Goal: Transaction & Acquisition: Download file/media

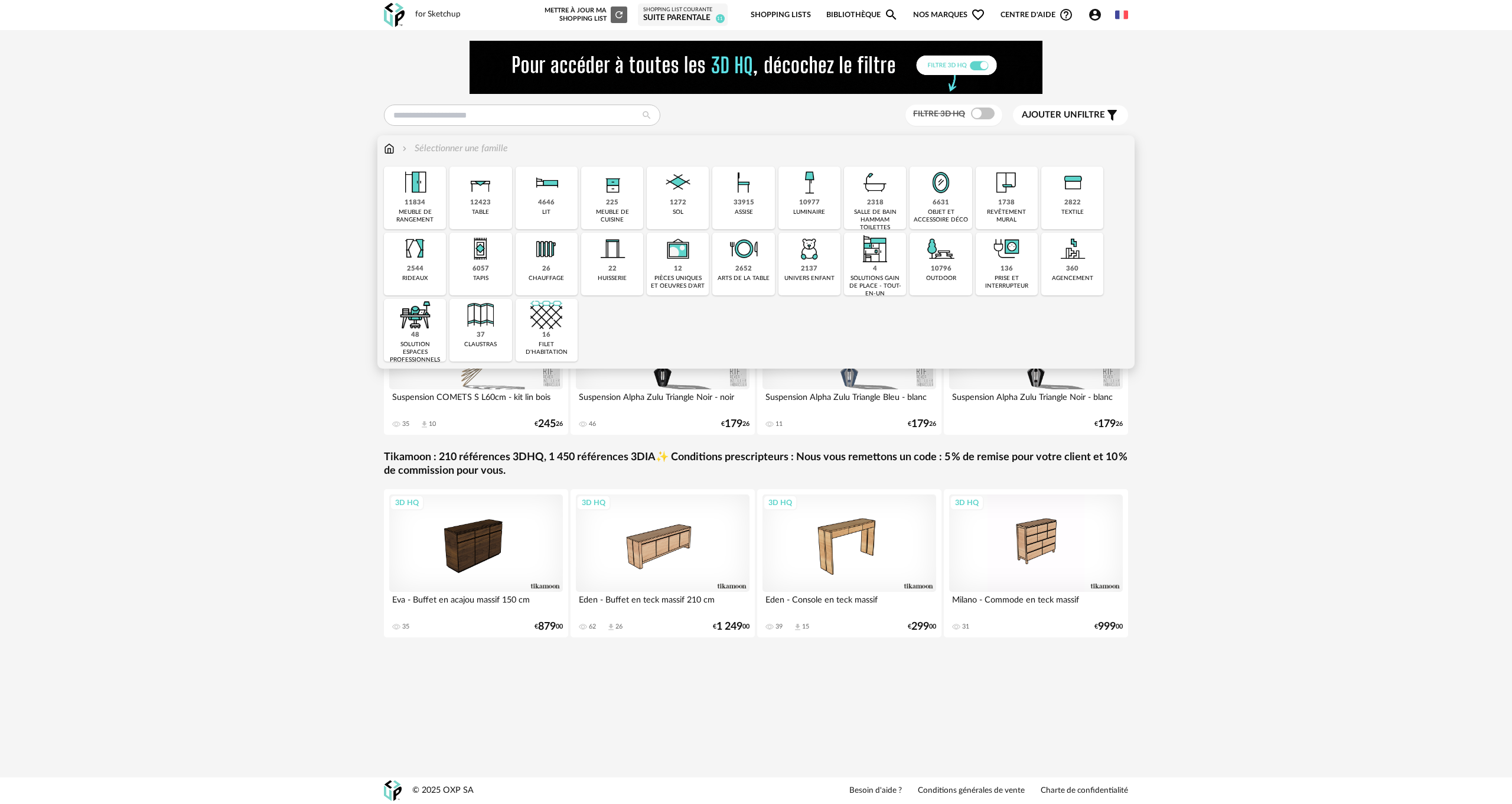
click at [396, 269] on div "2544 rideaux" at bounding box center [415, 264] width 62 height 63
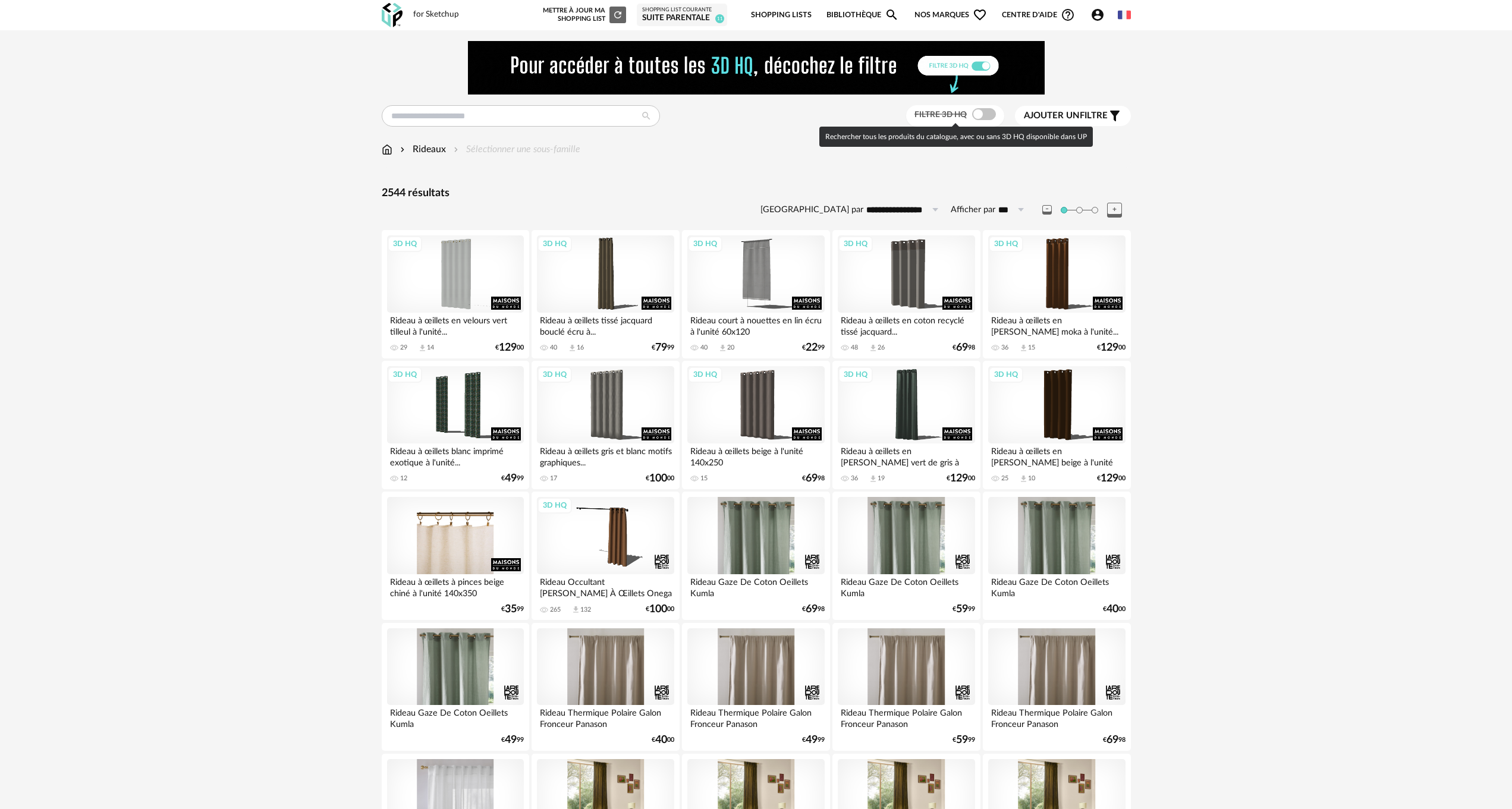
click at [991, 116] on span at bounding box center [983, 114] width 24 height 12
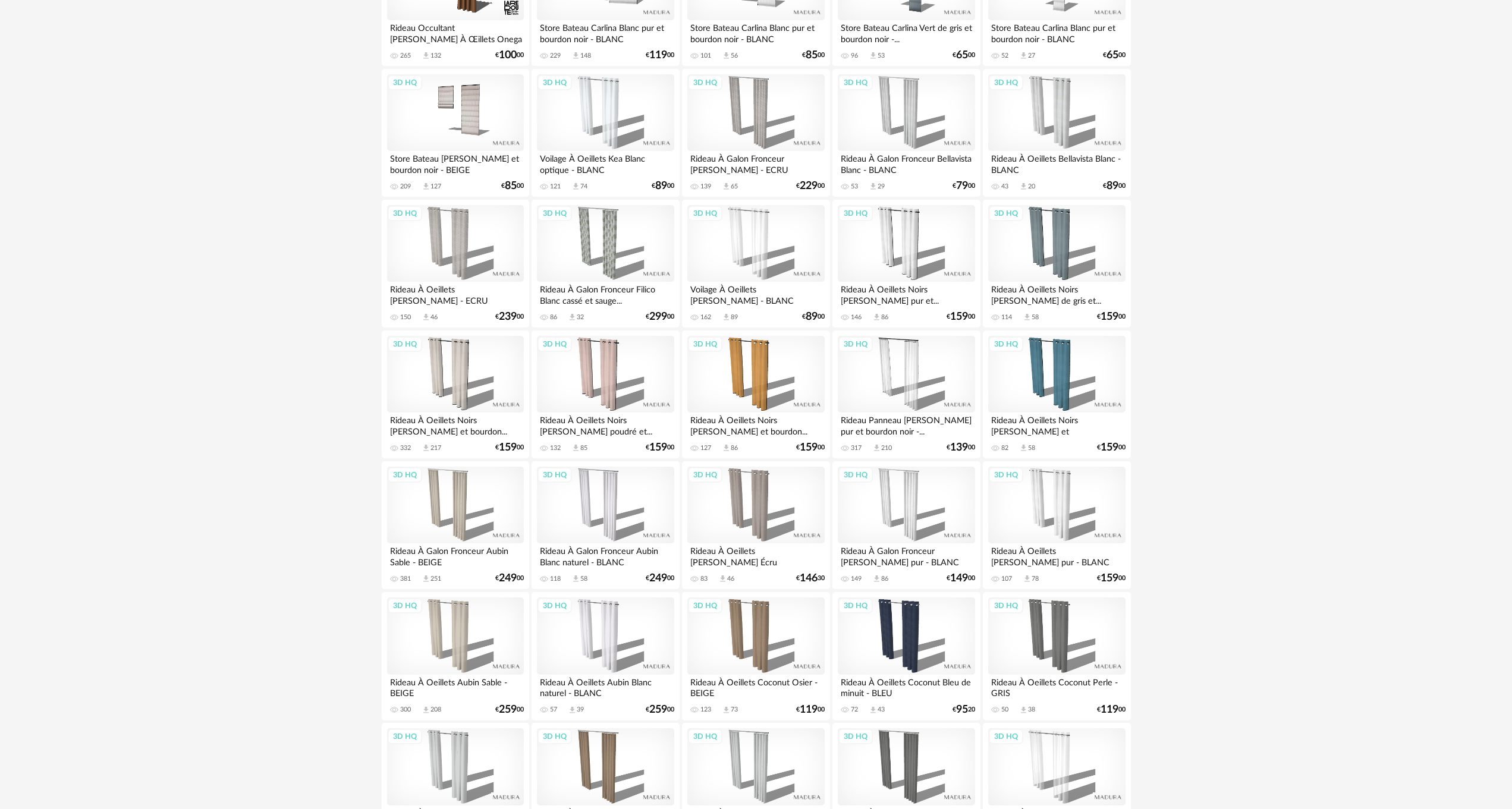
scroll to position [595, 0]
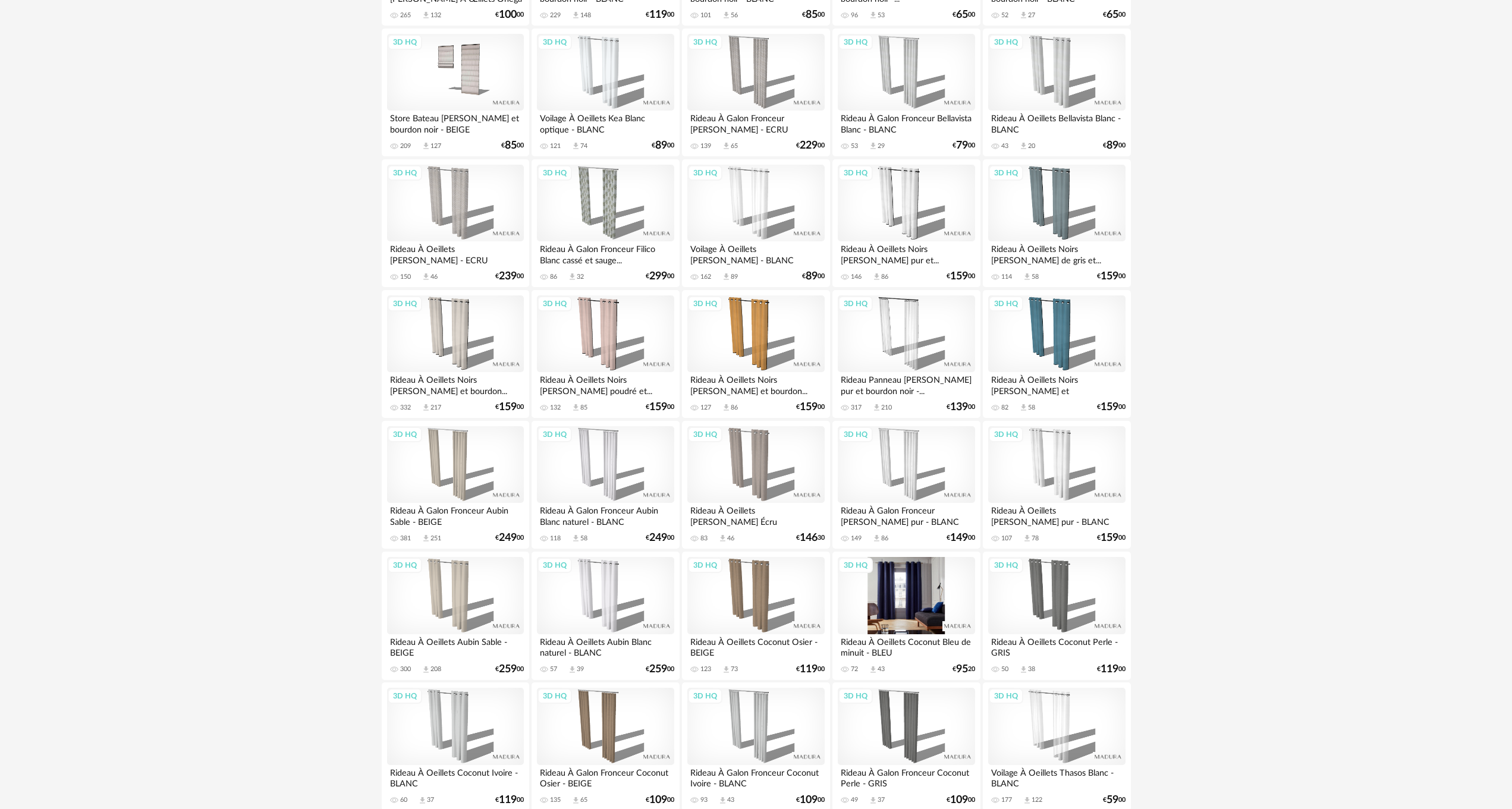
click at [912, 588] on div "3D HQ" at bounding box center [906, 595] width 137 height 77
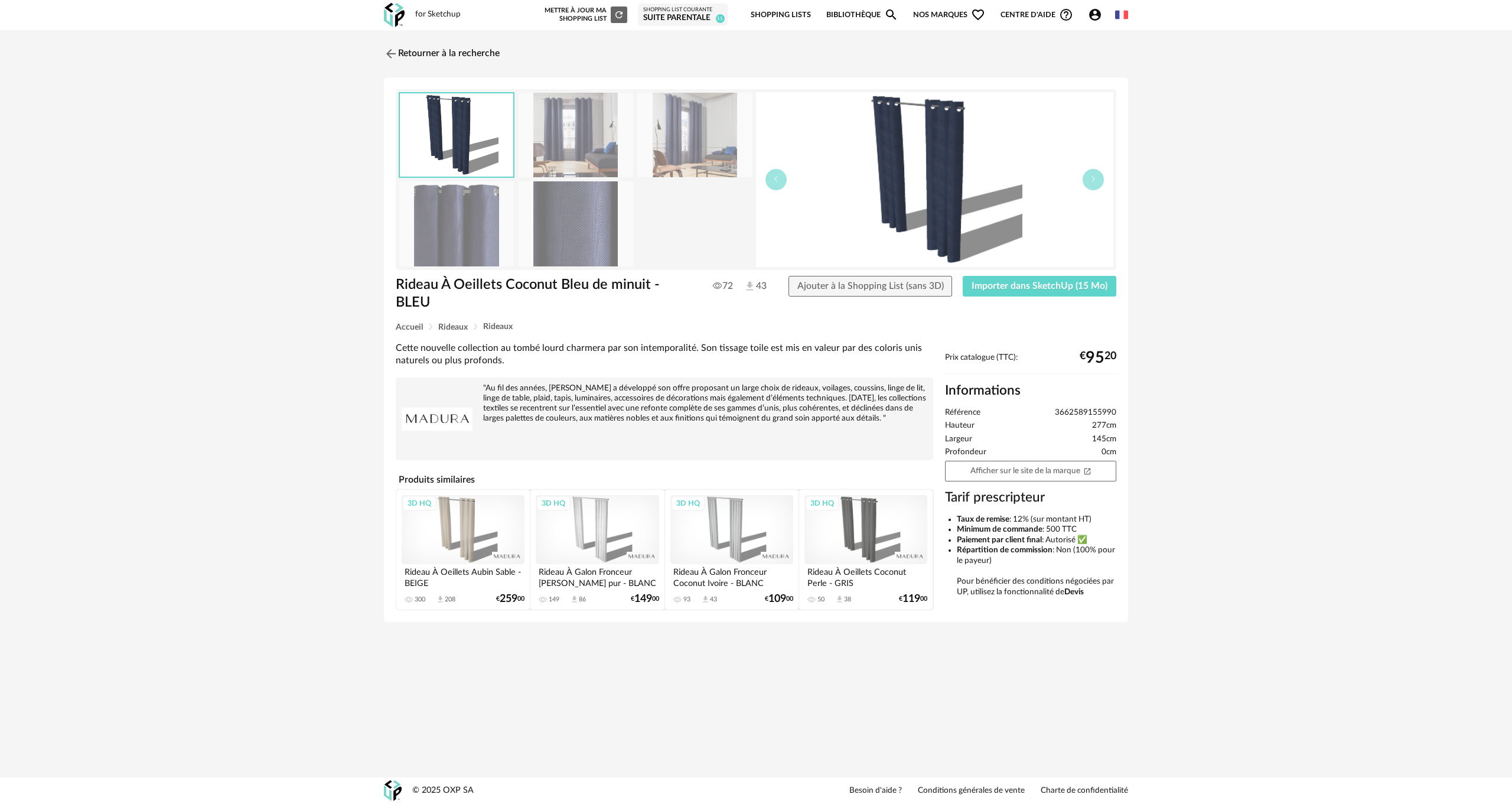
click at [598, 134] on img at bounding box center [576, 135] width 115 height 85
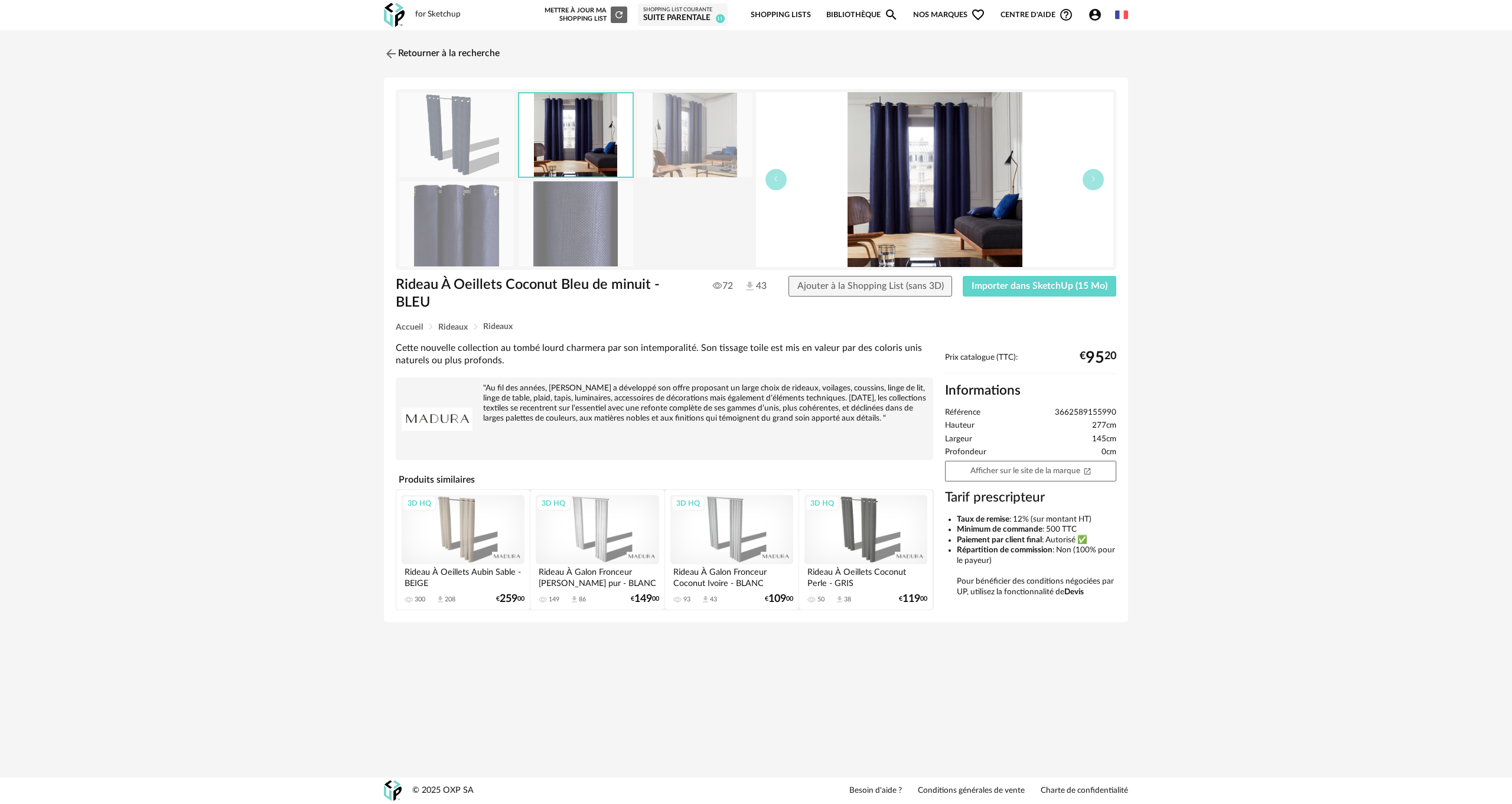
click at [667, 143] on img at bounding box center [695, 135] width 115 height 85
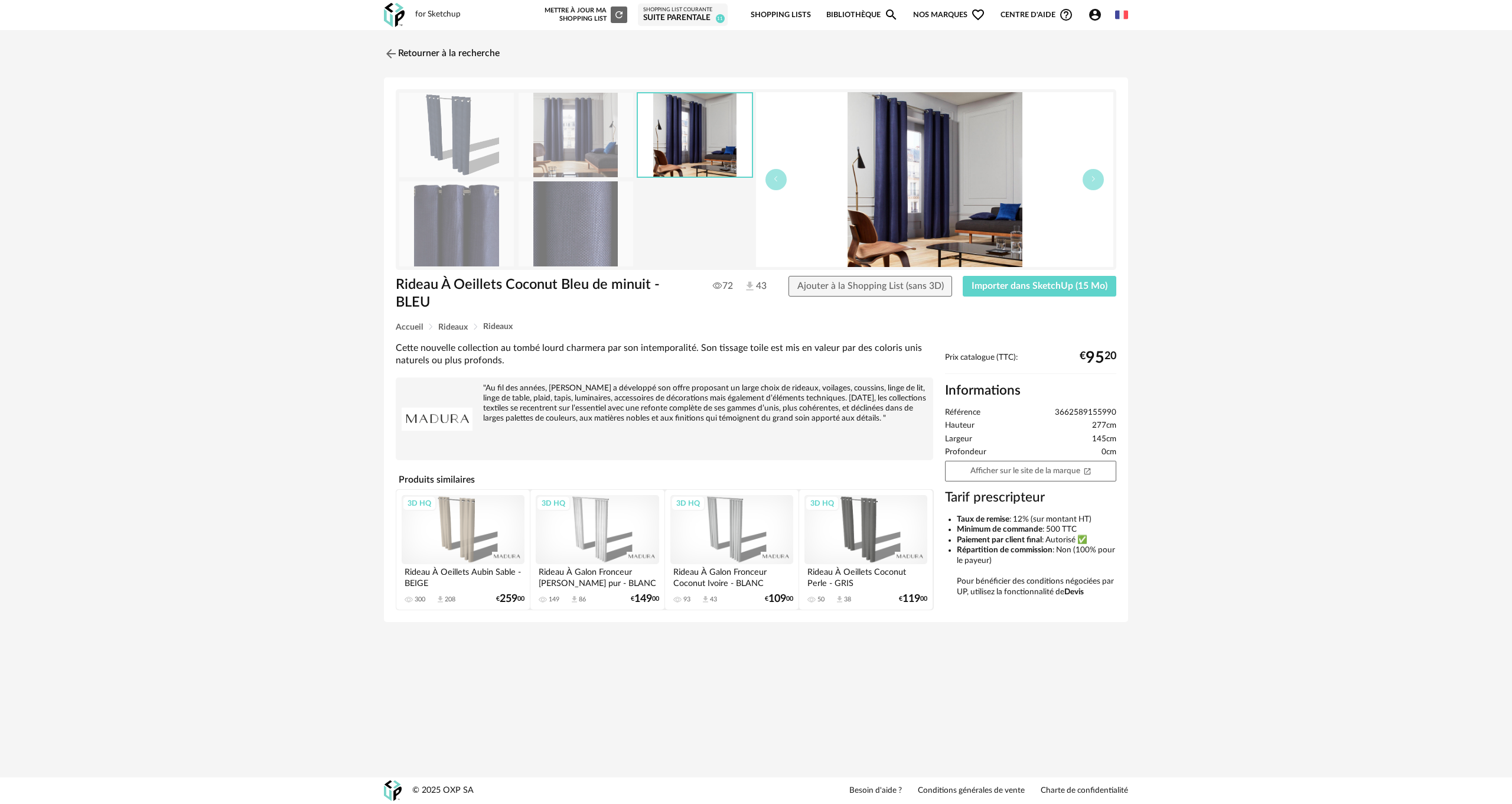
click at [667, 143] on img at bounding box center [695, 135] width 114 height 83
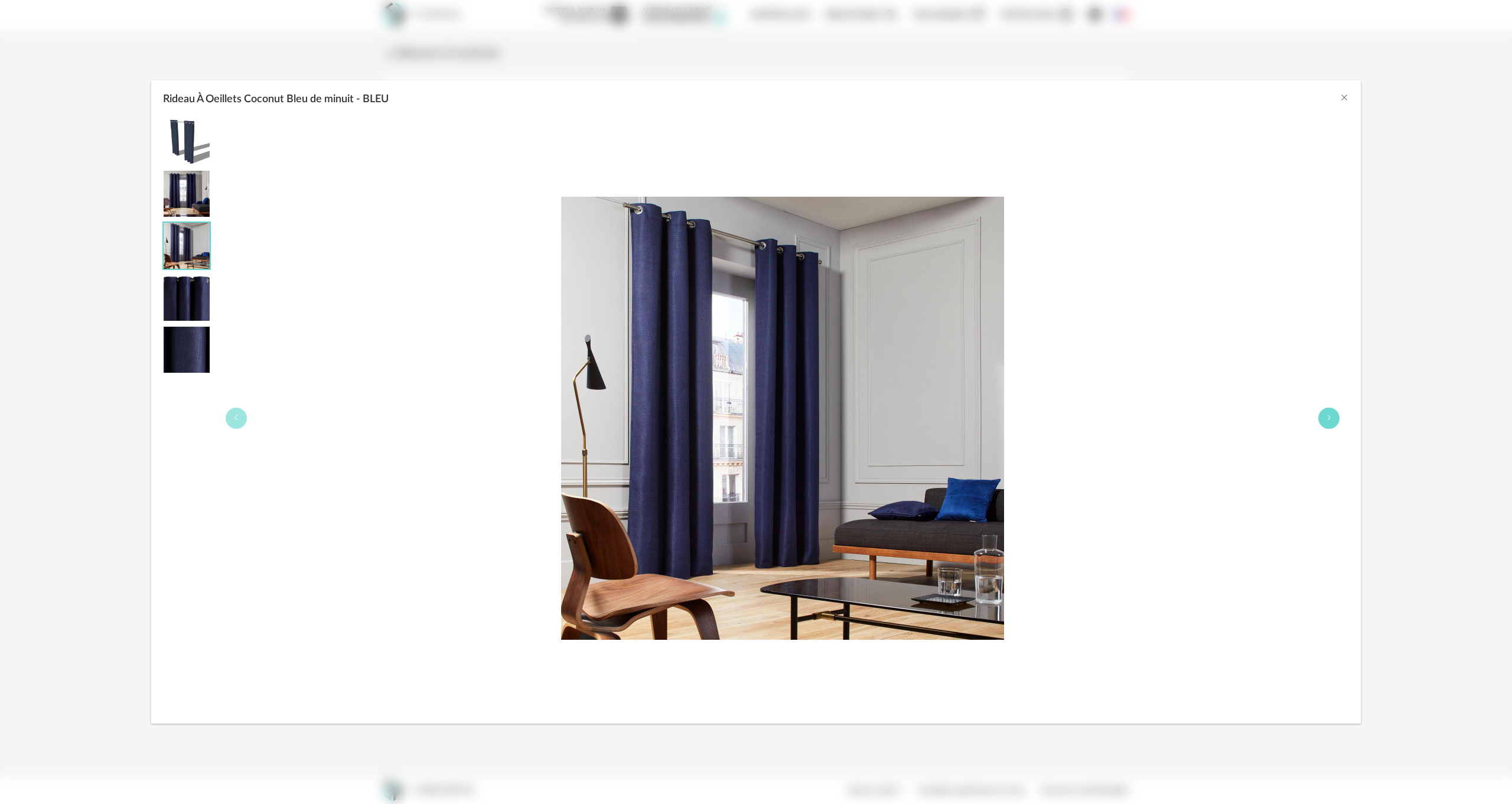
click at [1325, 417] on button "Rideau À Oeillets Coconut Bleu de minuit - BLEU" at bounding box center [1329, 418] width 21 height 21
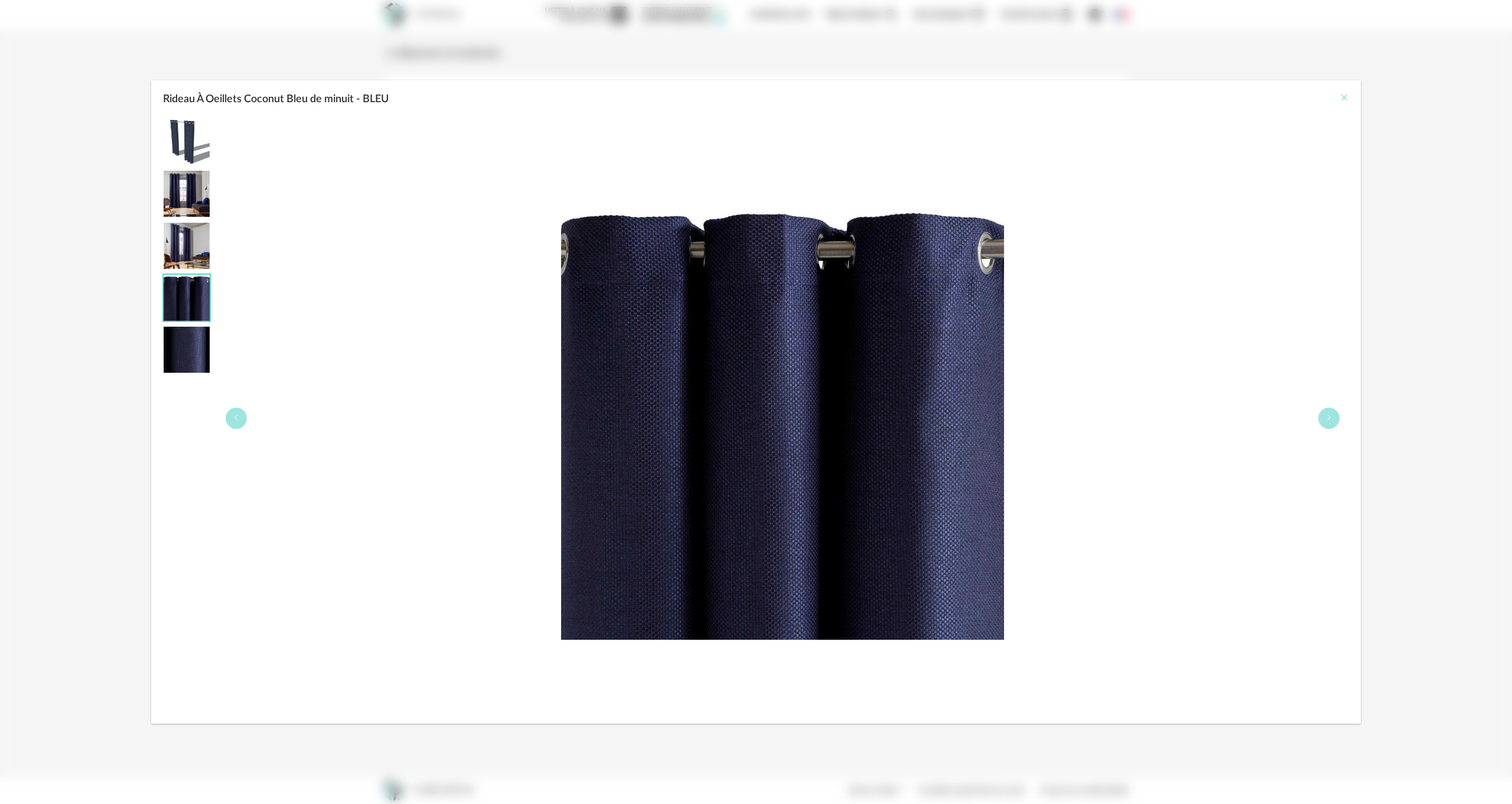
click at [1340, 97] on icon "Close" at bounding box center [1345, 97] width 10 height 10
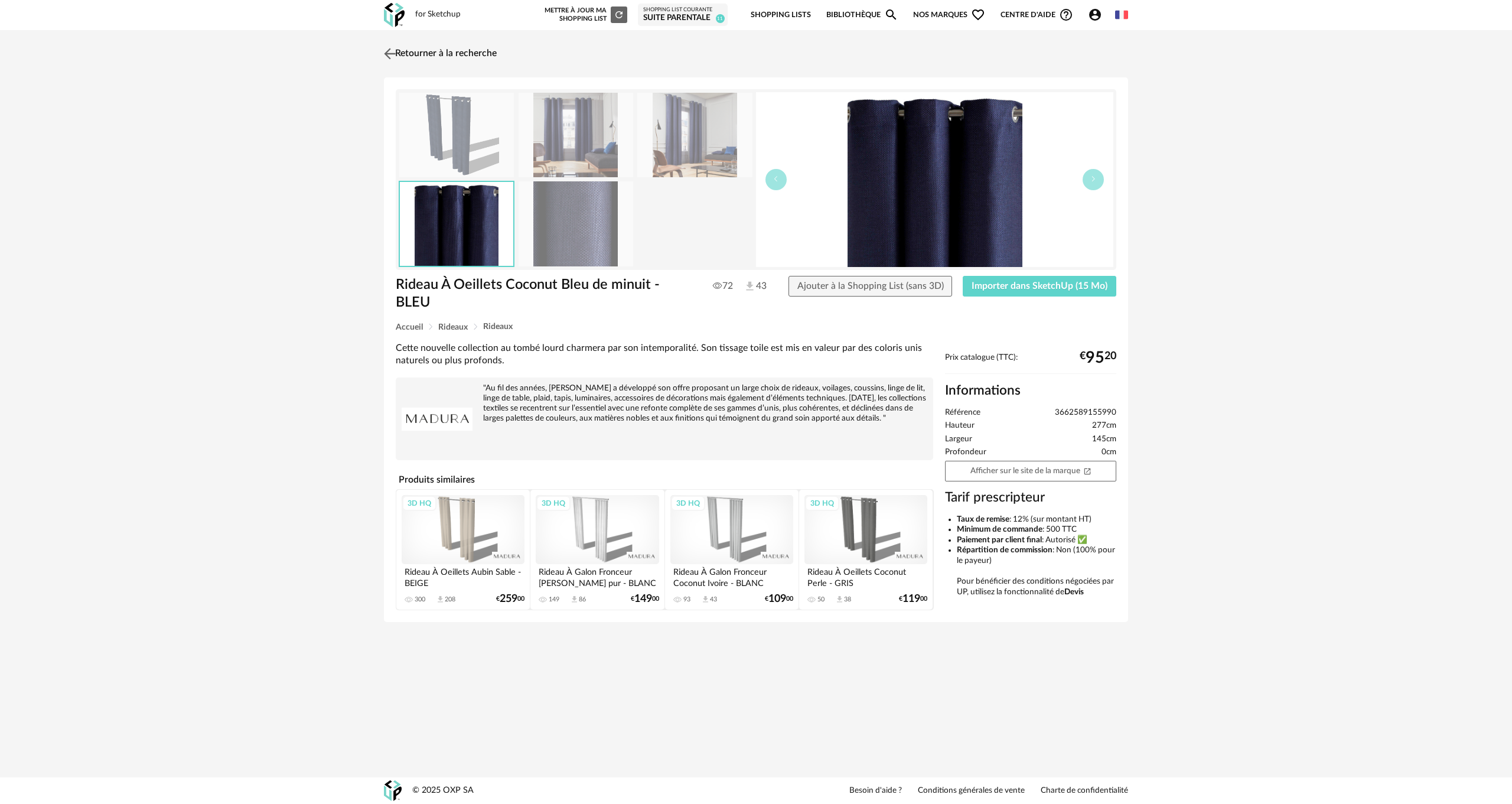
click at [419, 49] on link "Retourner à la recherche" at bounding box center [439, 53] width 116 height 26
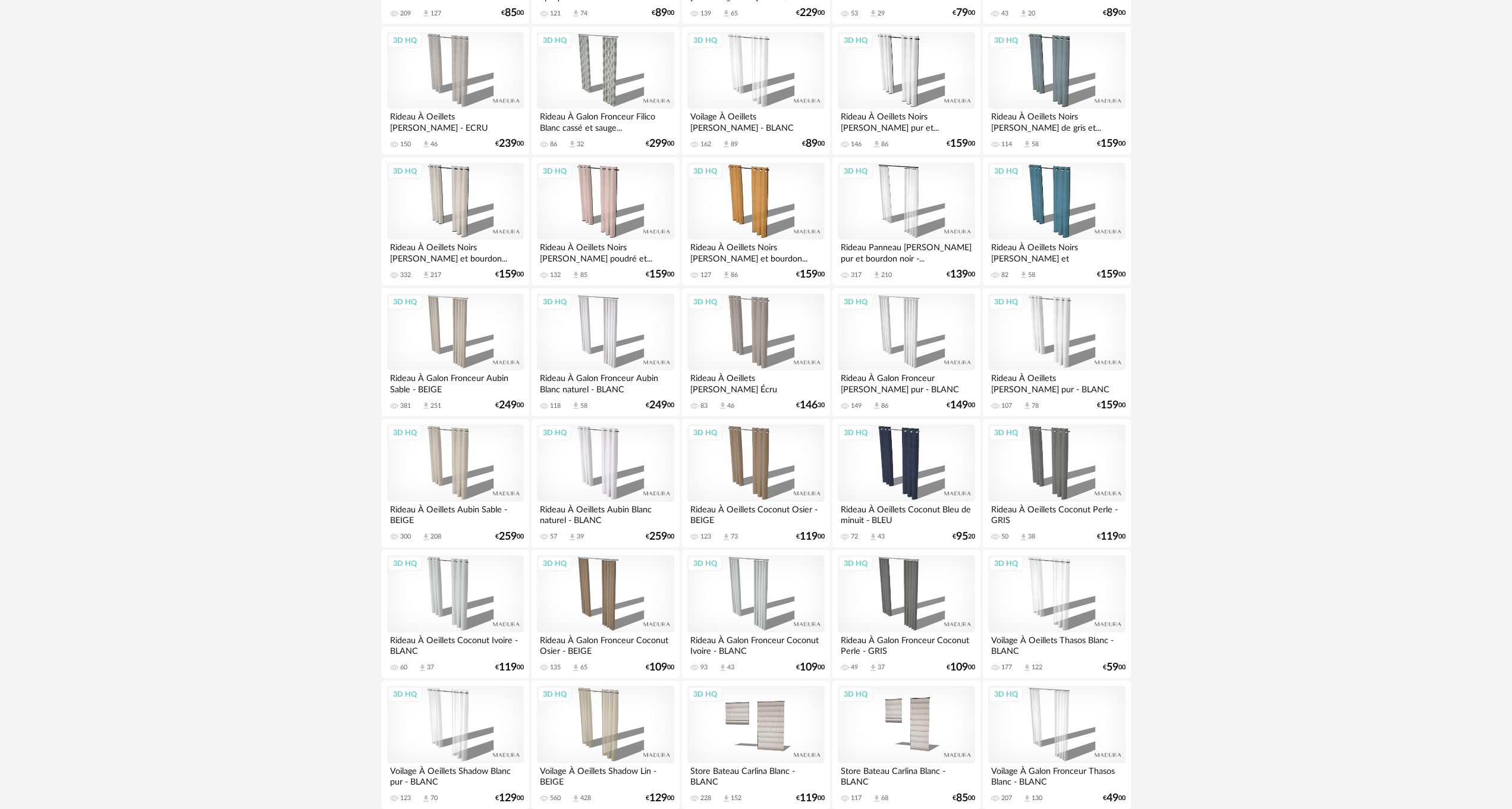
scroll to position [965, 0]
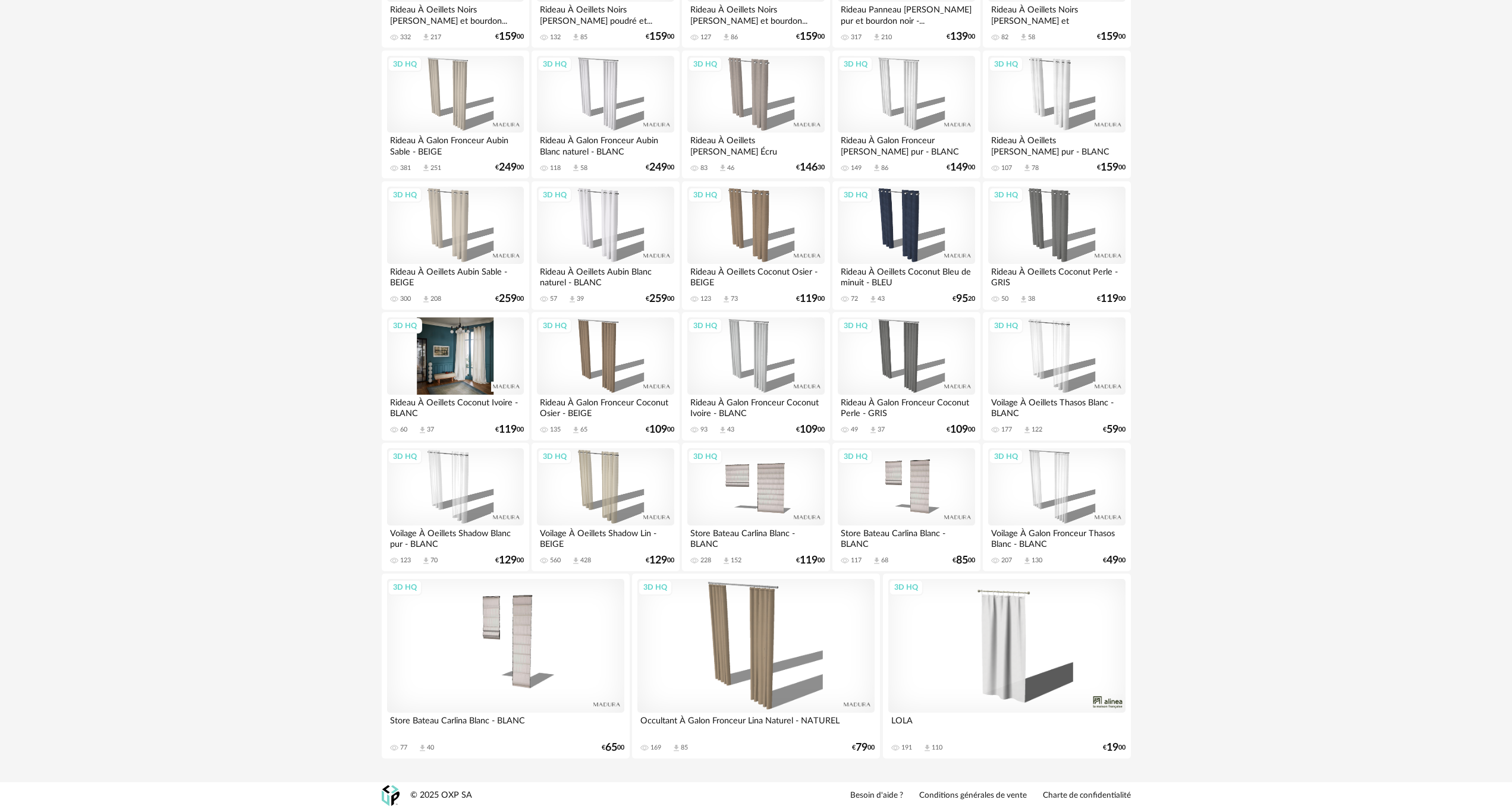
click at [449, 376] on div "3D HQ" at bounding box center [455, 356] width 137 height 77
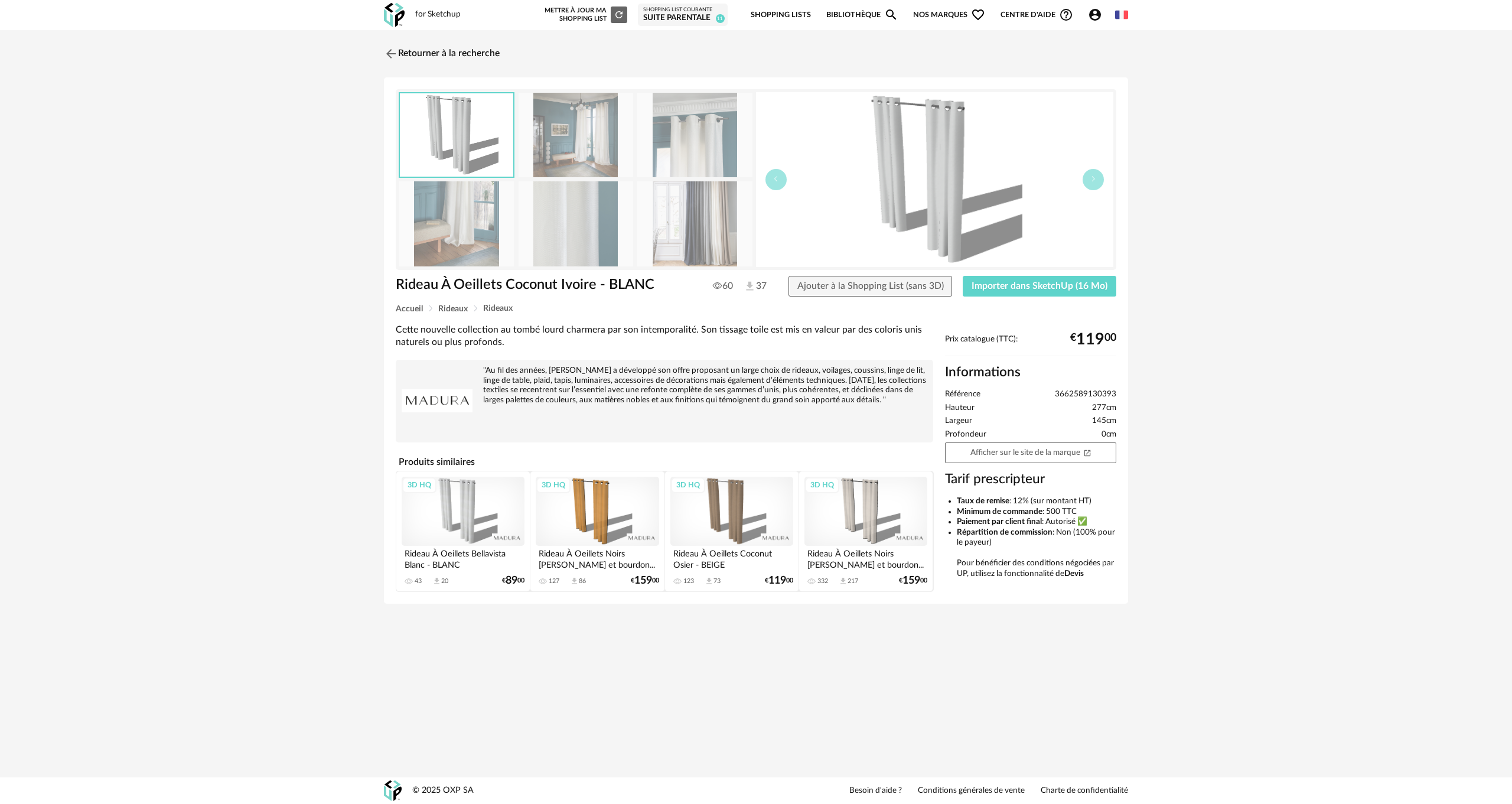
click at [674, 135] on img at bounding box center [695, 135] width 115 height 85
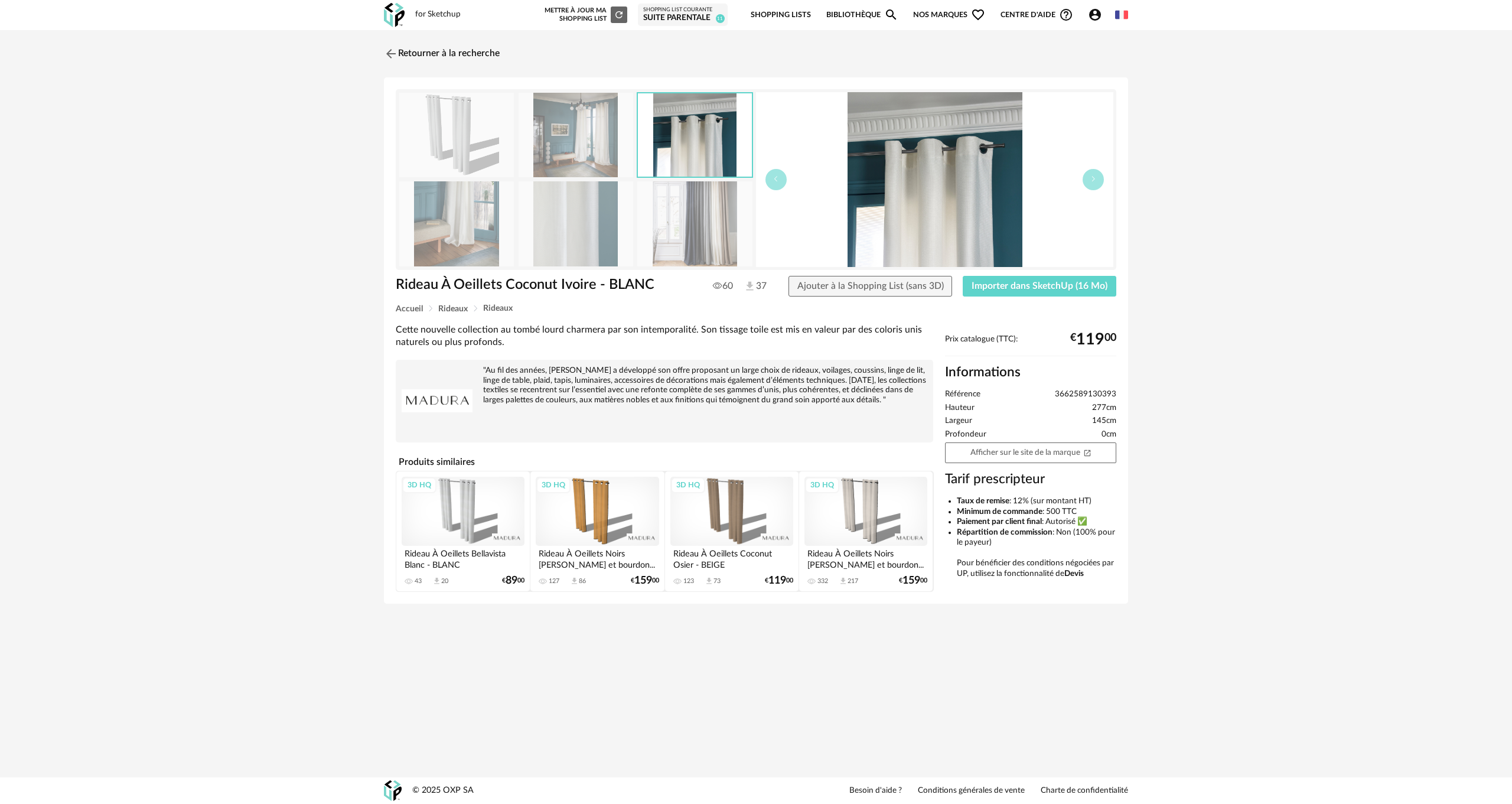
click at [674, 135] on img at bounding box center [695, 135] width 114 height 83
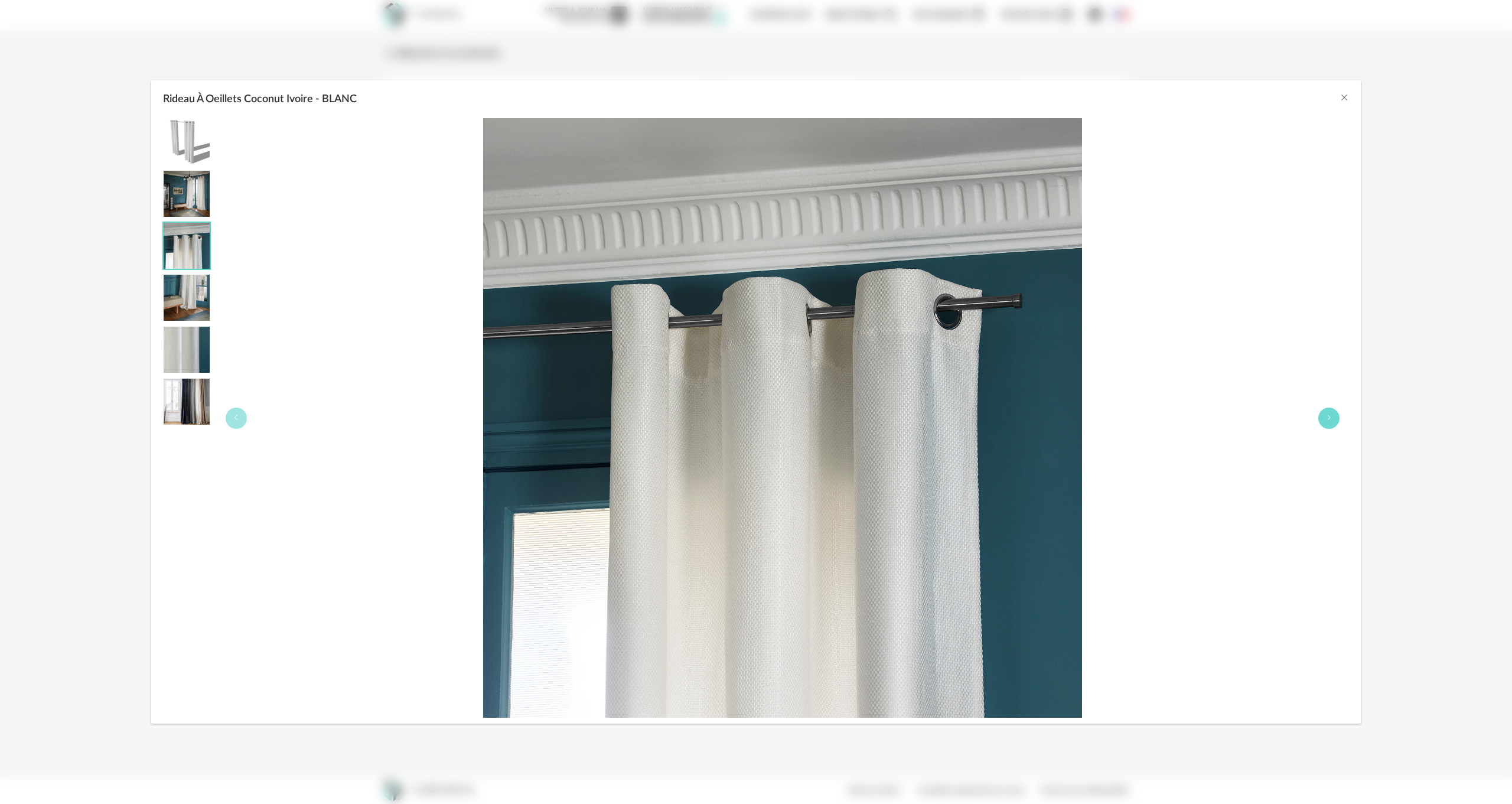
click at [1322, 414] on button "Rideau À Oeillets Coconut Ivoire - BLANC" at bounding box center [1329, 418] width 21 height 21
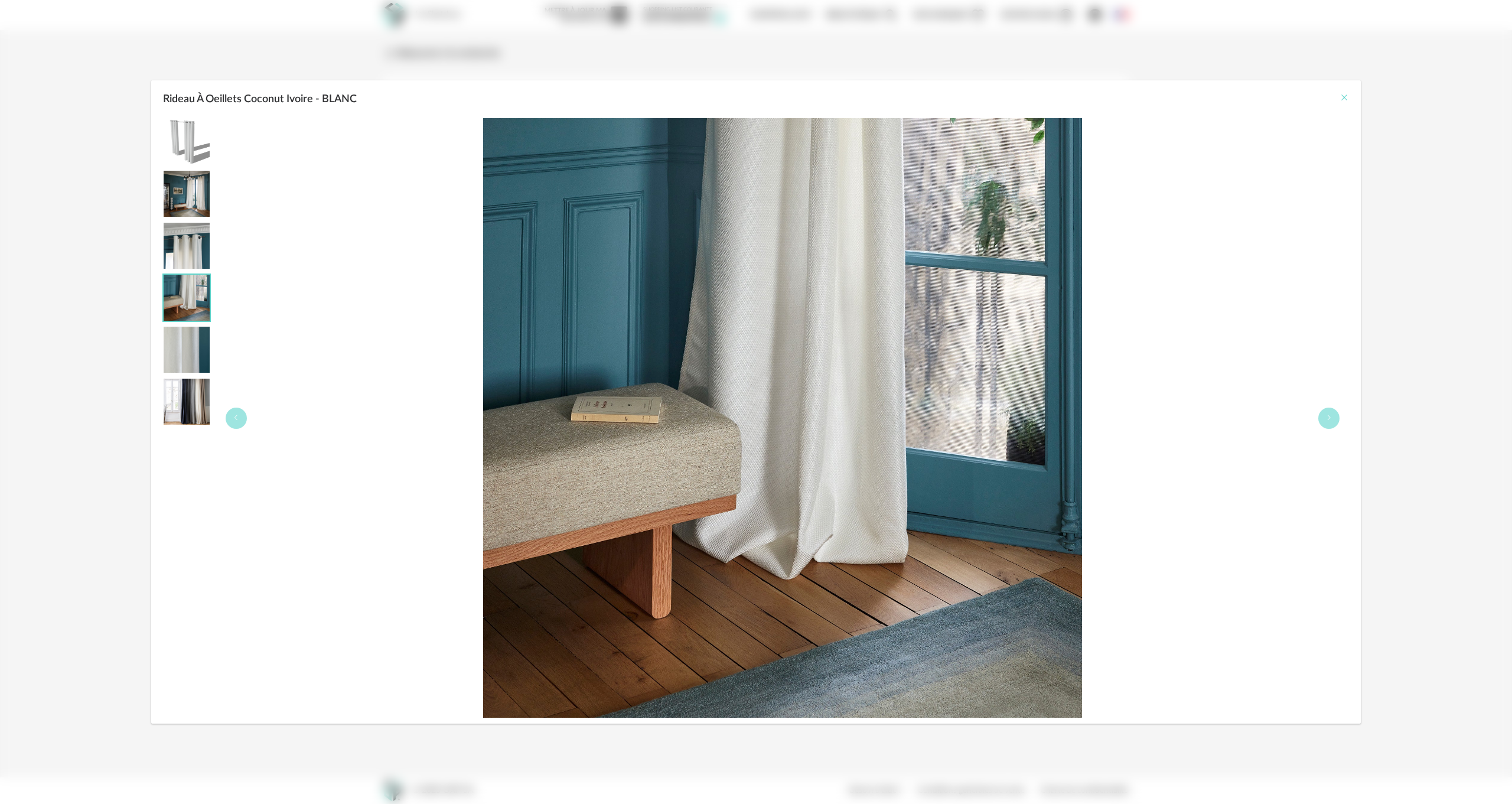
click at [1340, 93] on icon "Close" at bounding box center [1345, 97] width 10 height 10
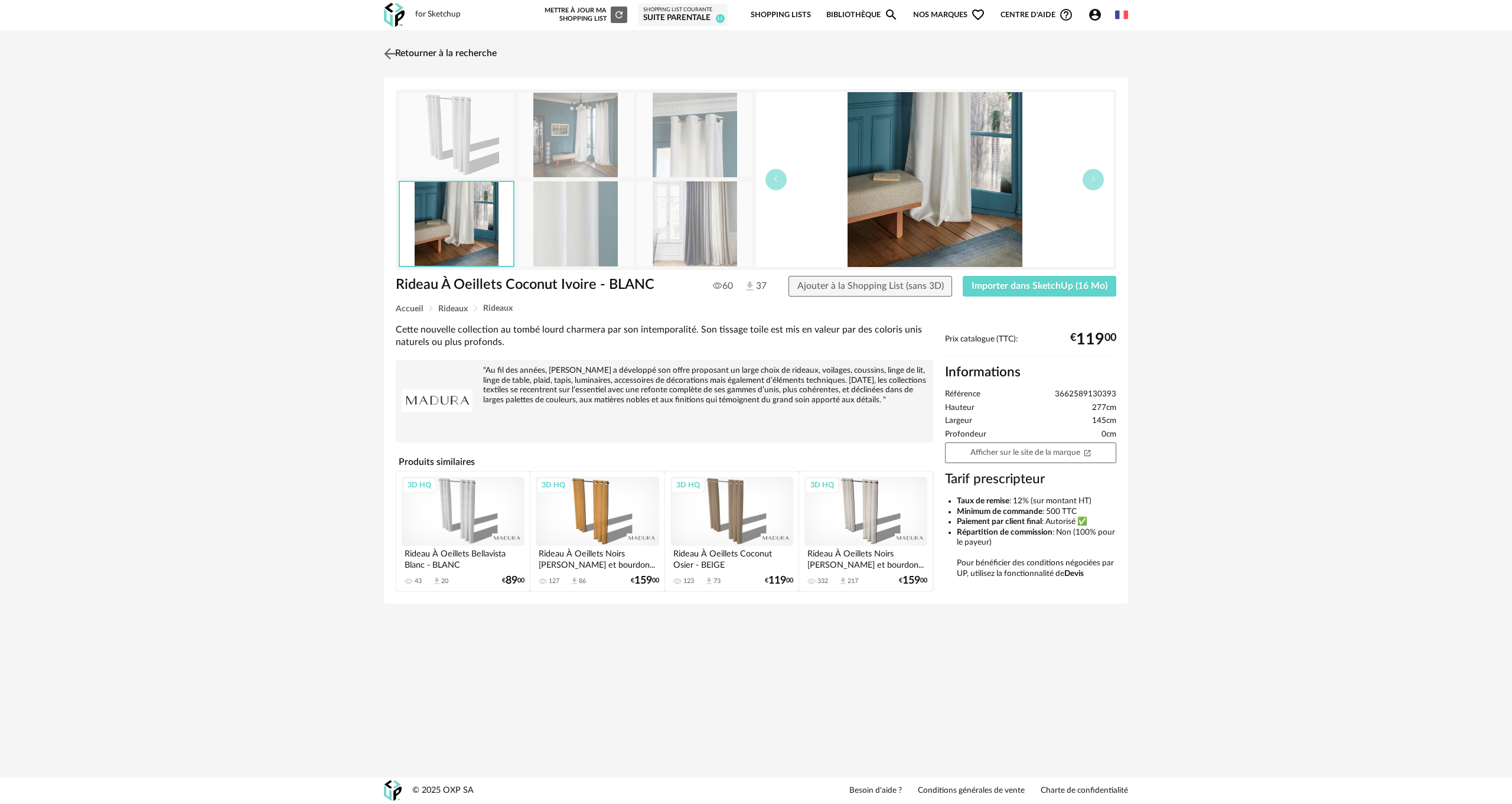
click at [410, 54] on link "Retourner à la recherche" at bounding box center [439, 53] width 116 height 26
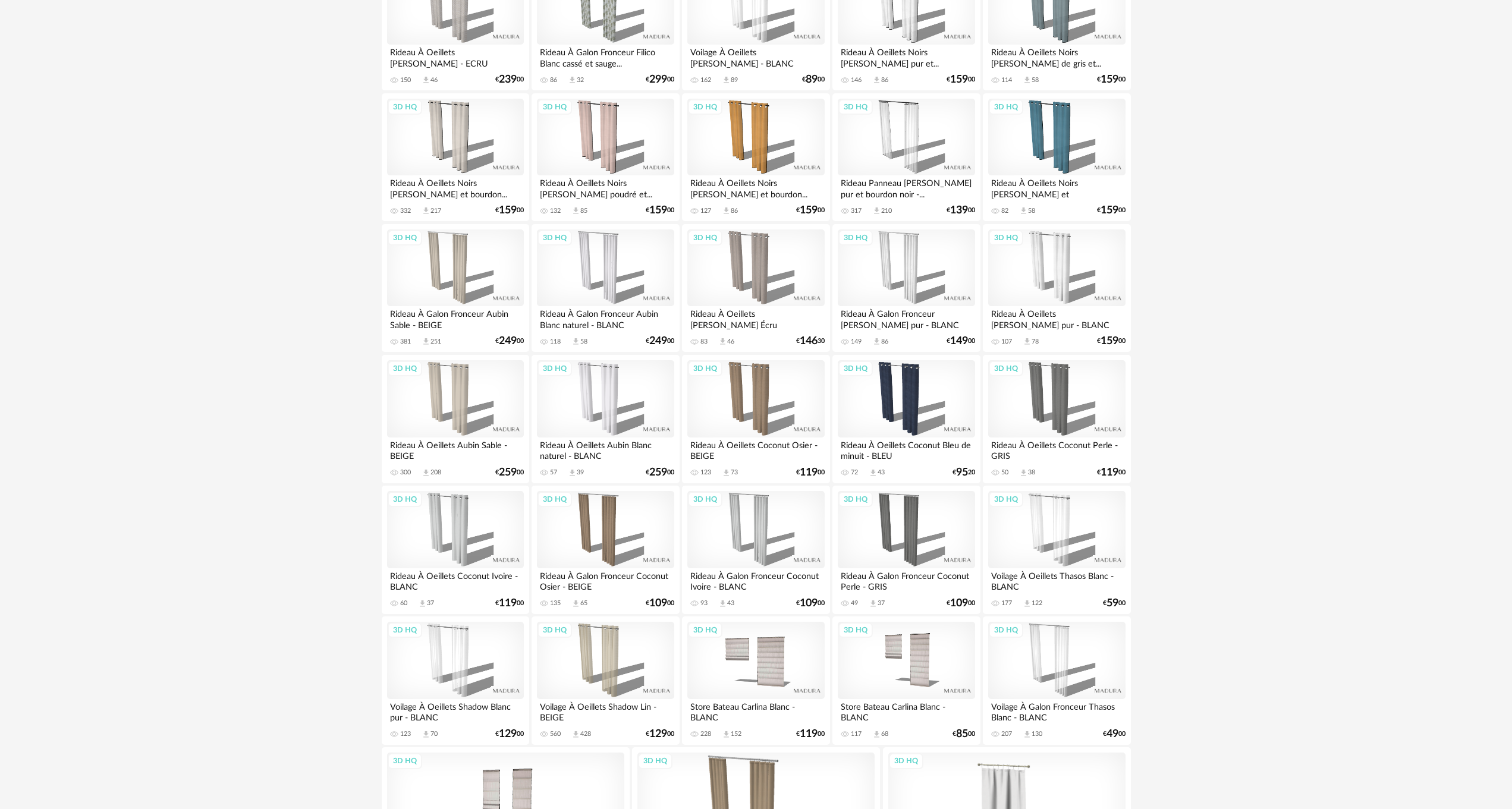
scroll to position [786, 0]
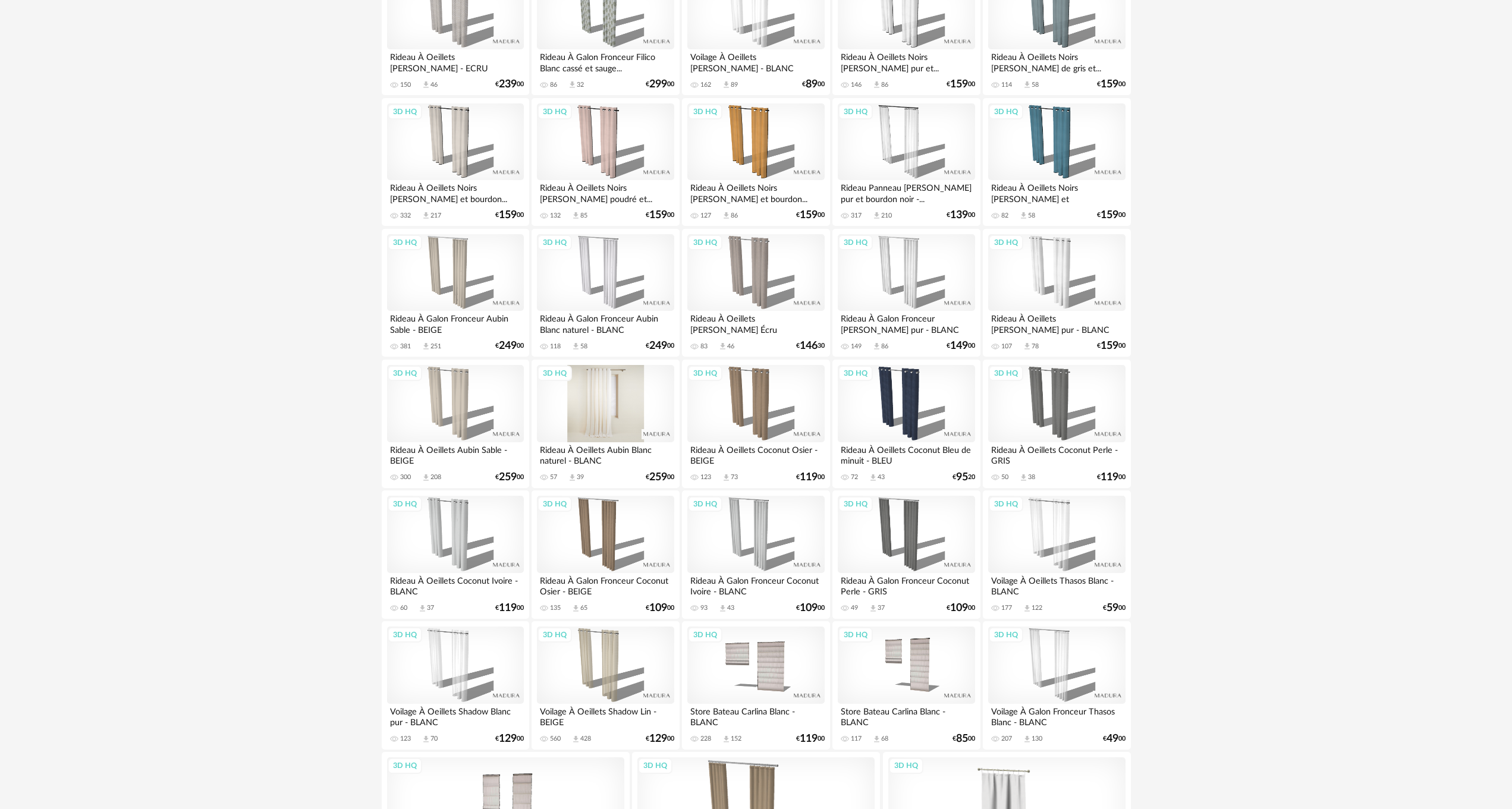
click at [616, 380] on div "3D HQ" at bounding box center [605, 403] width 137 height 77
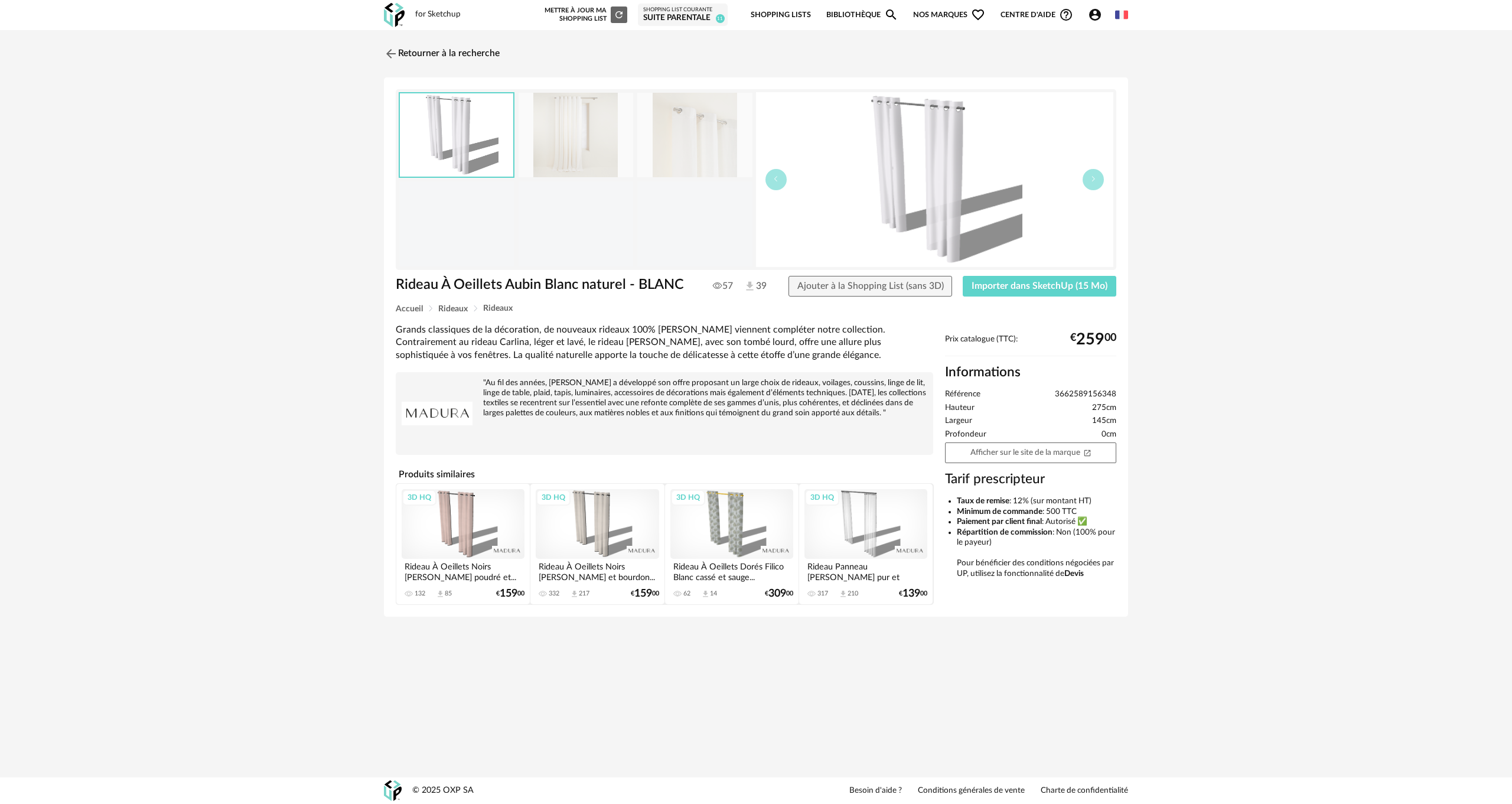
click at [602, 144] on img at bounding box center [576, 135] width 115 height 85
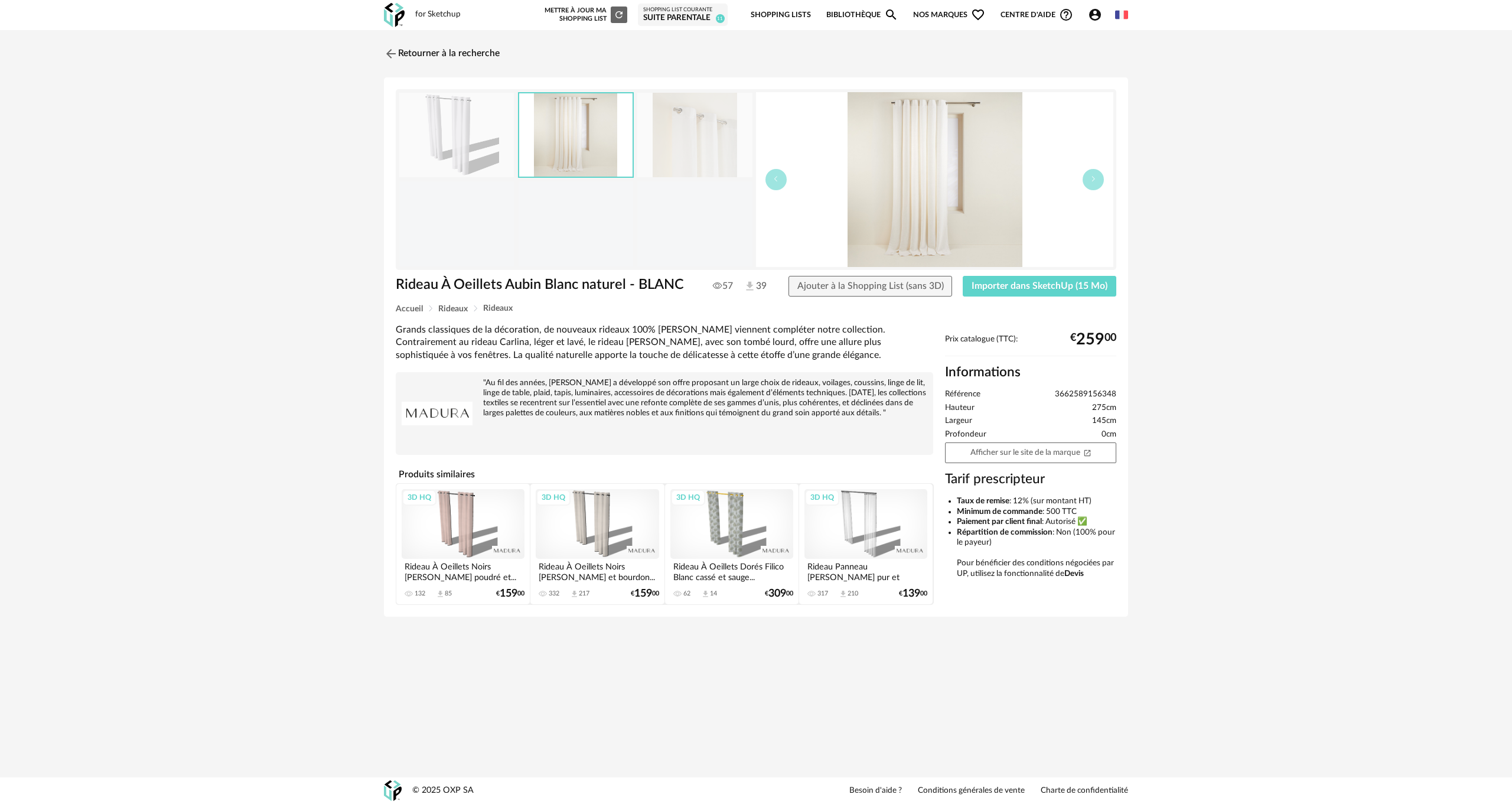
click at [602, 144] on img at bounding box center [576, 135] width 114 height 83
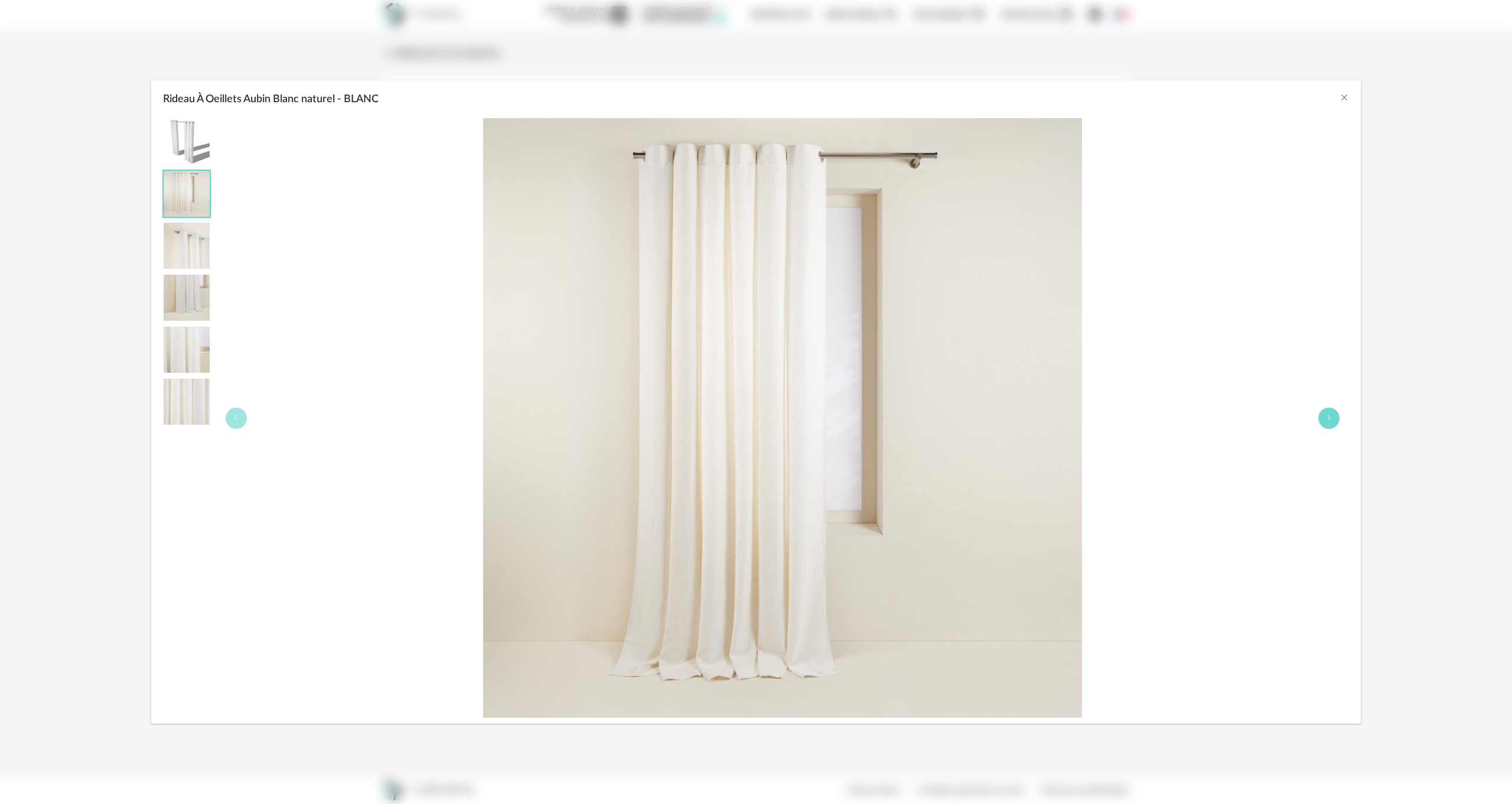
click at [1323, 417] on button "Rideau À Oeillets Aubin Blanc naturel - BLANC" at bounding box center [1329, 418] width 21 height 21
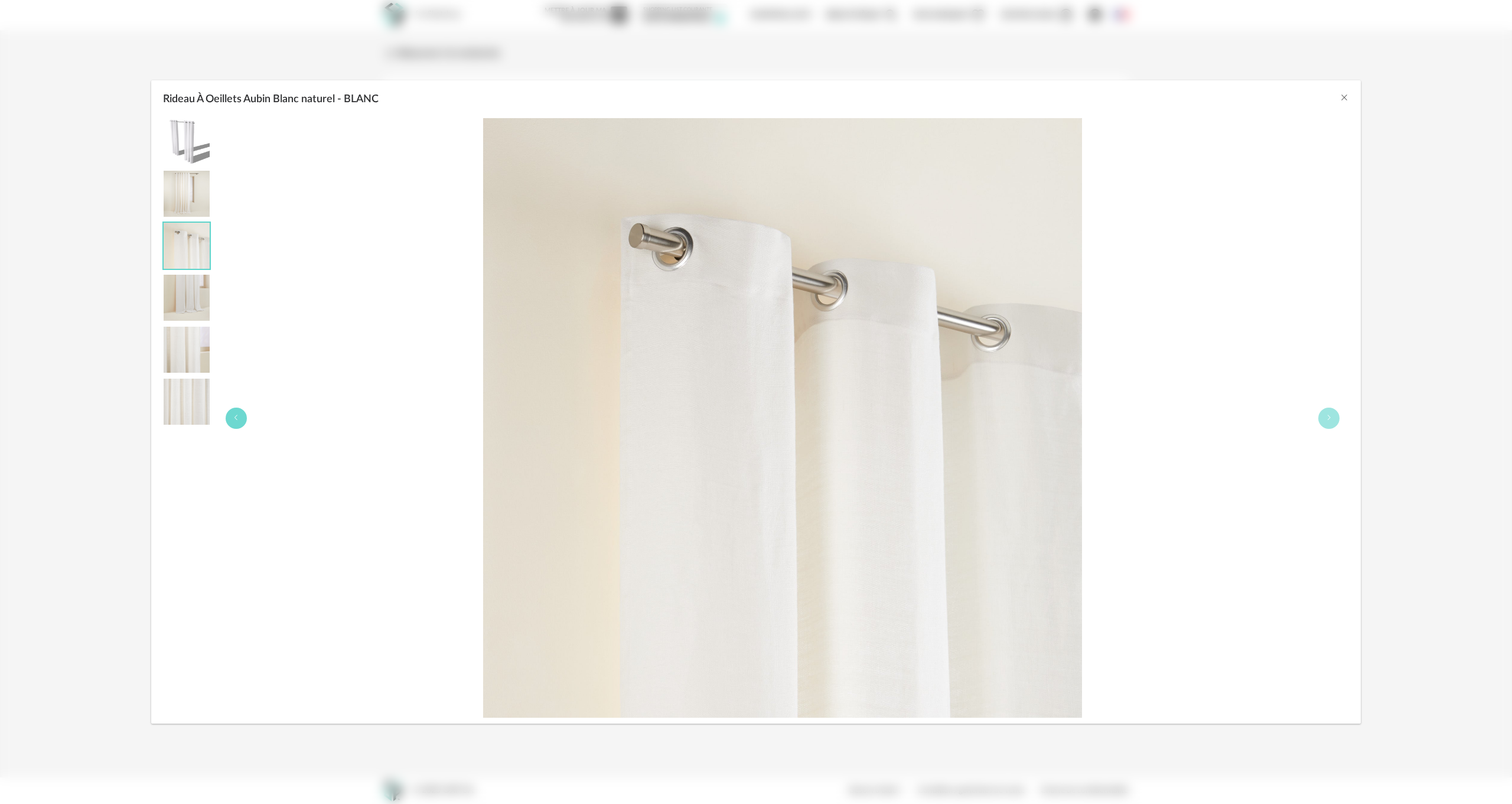
click at [236, 414] on icon "Rideau À Oeillets Aubin Blanc naturel - BLANC" at bounding box center [236, 418] width 7 height 7
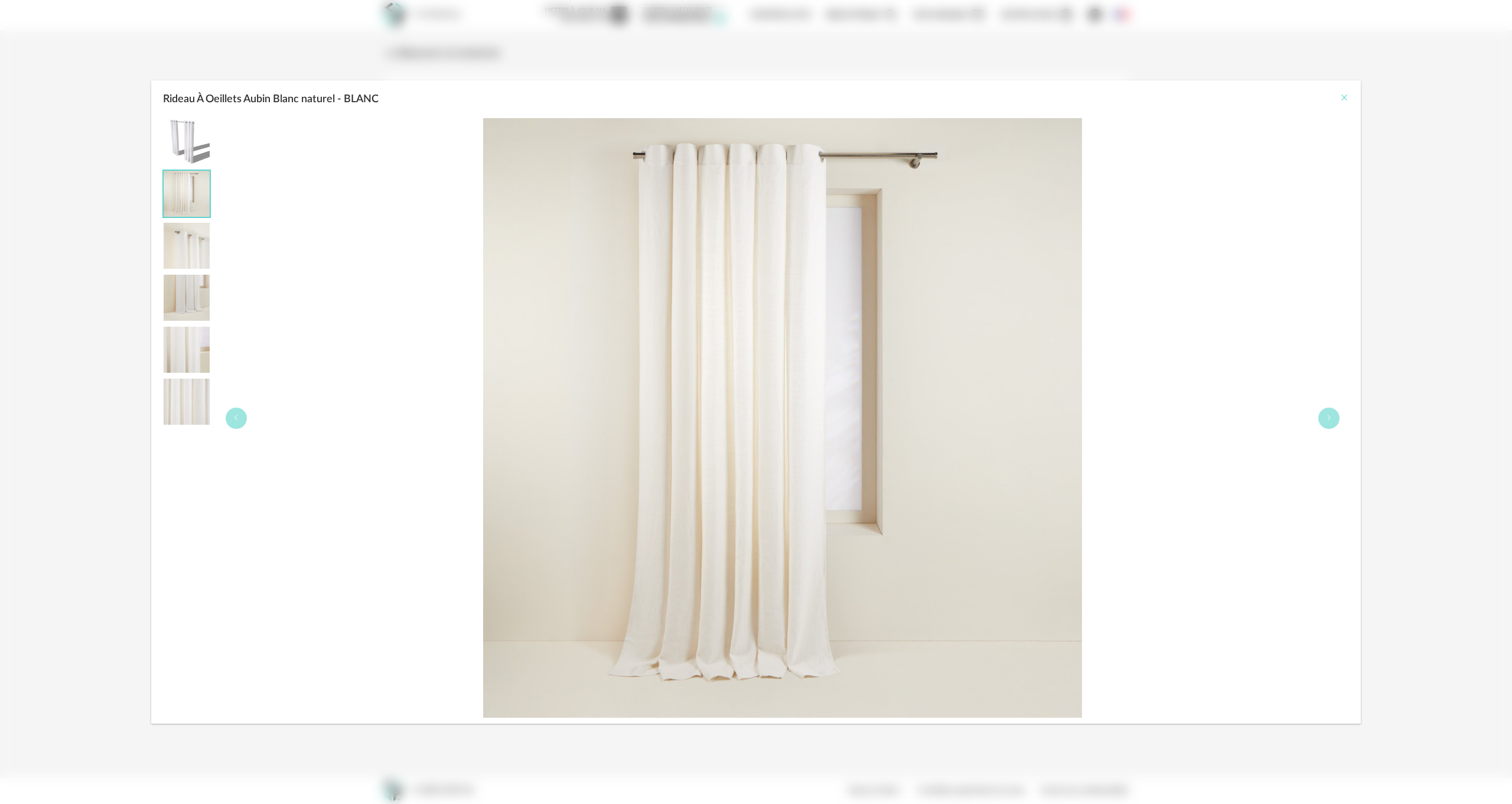
click at [1346, 95] on icon "Close" at bounding box center [1345, 97] width 10 height 10
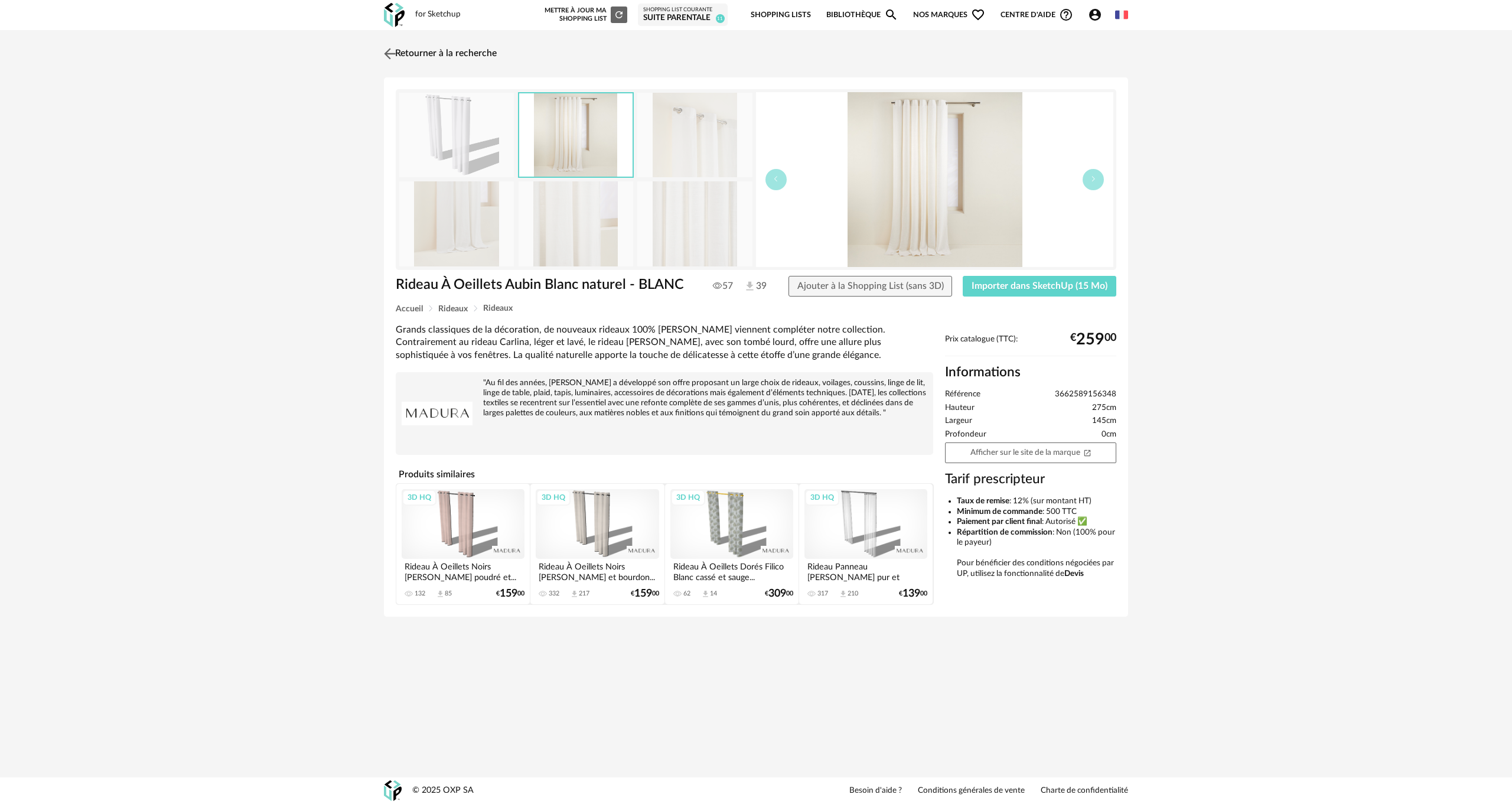
click at [388, 51] on img at bounding box center [390, 53] width 17 height 17
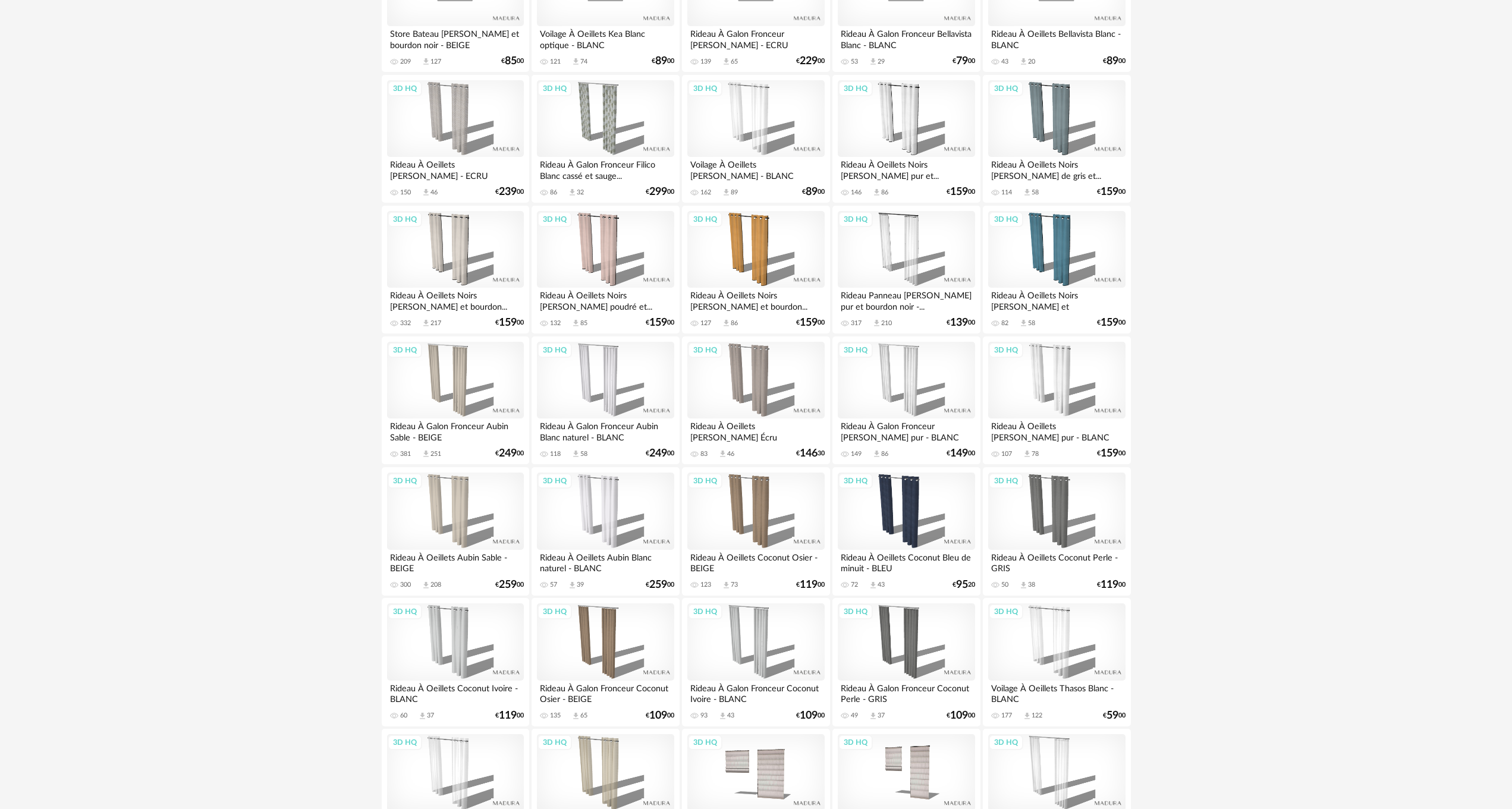
scroll to position [648, 0]
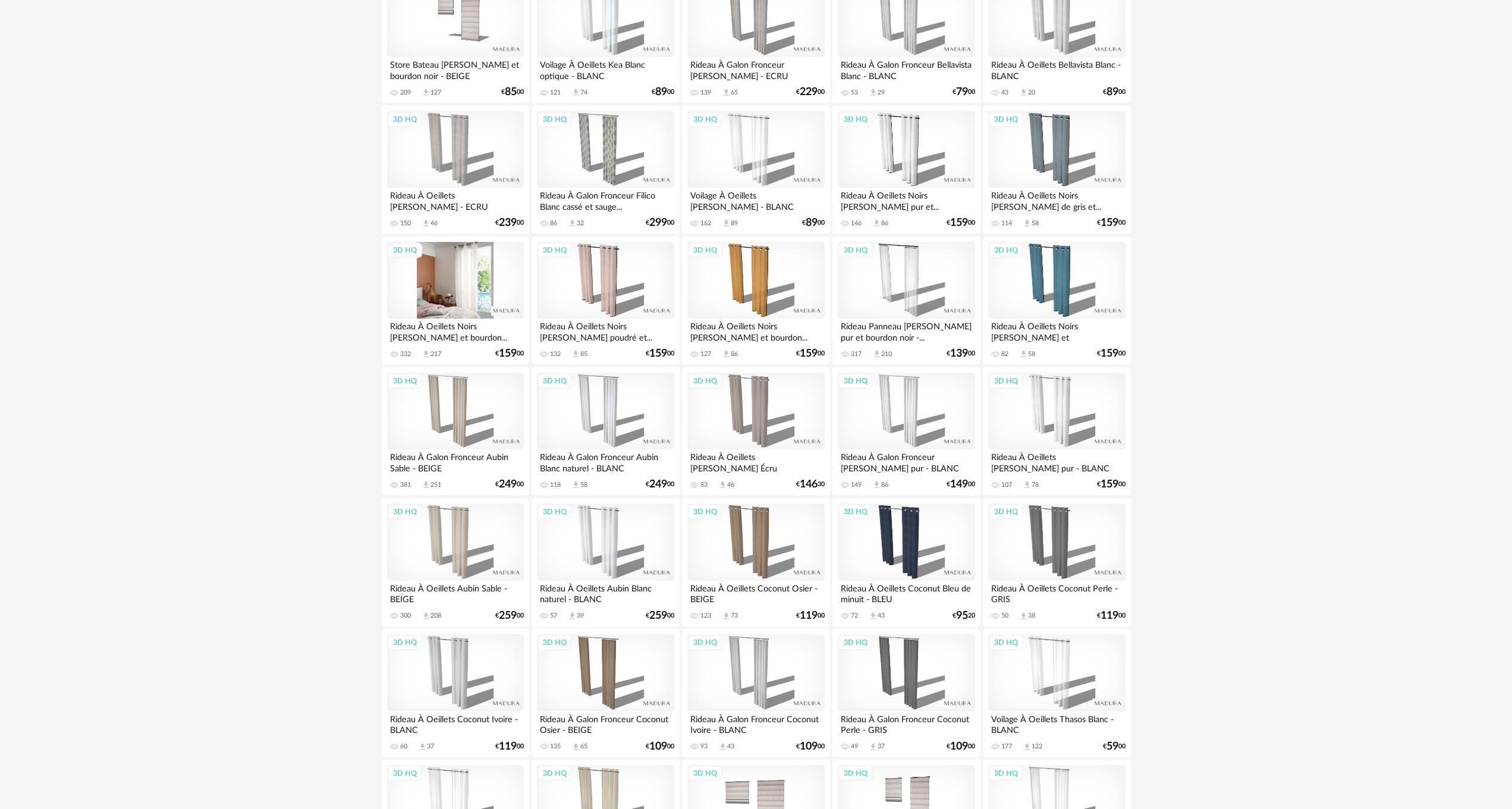
click at [465, 280] on div "3D HQ" at bounding box center [455, 280] width 137 height 77
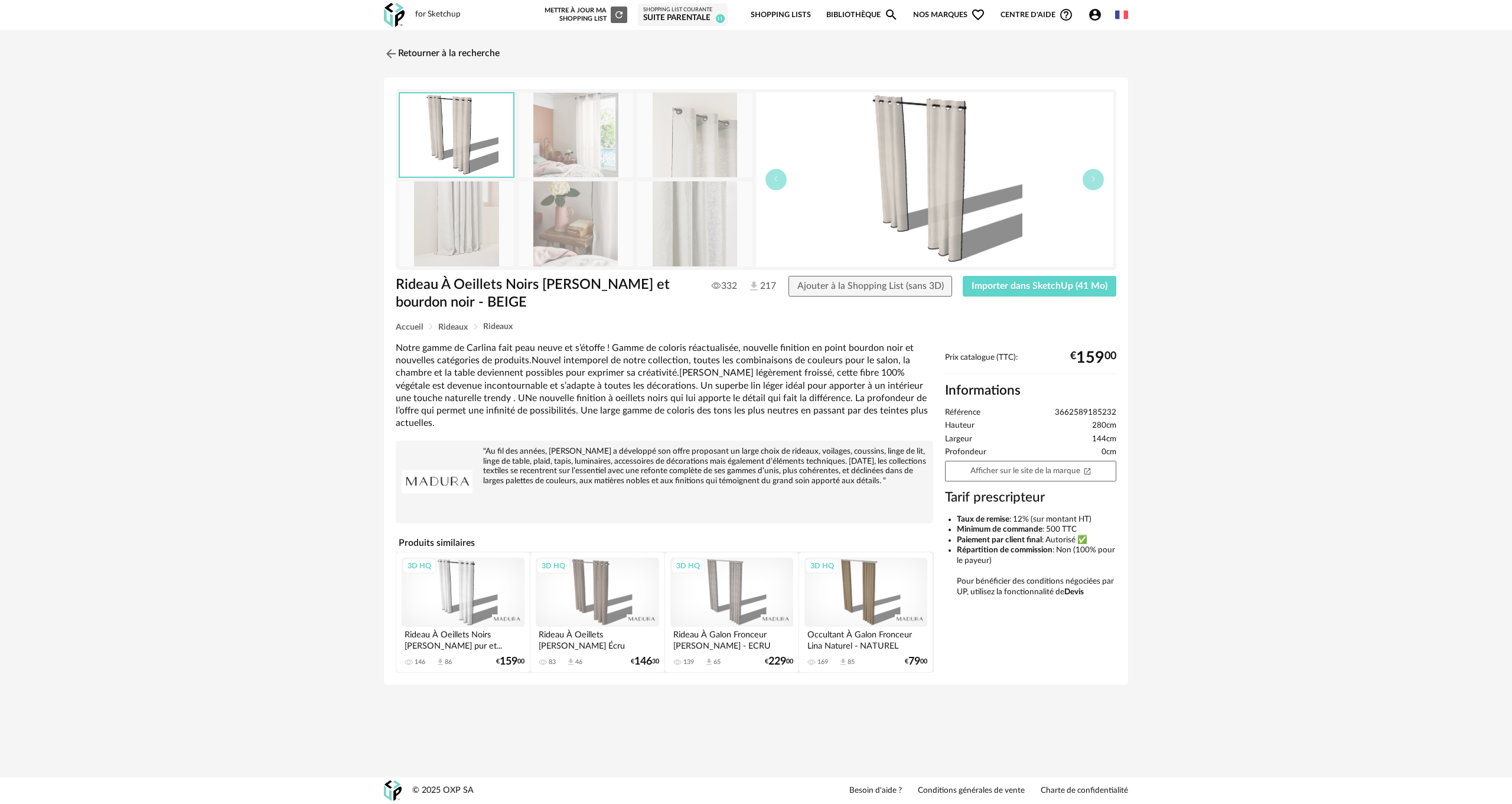
click at [601, 137] on img at bounding box center [576, 135] width 115 height 85
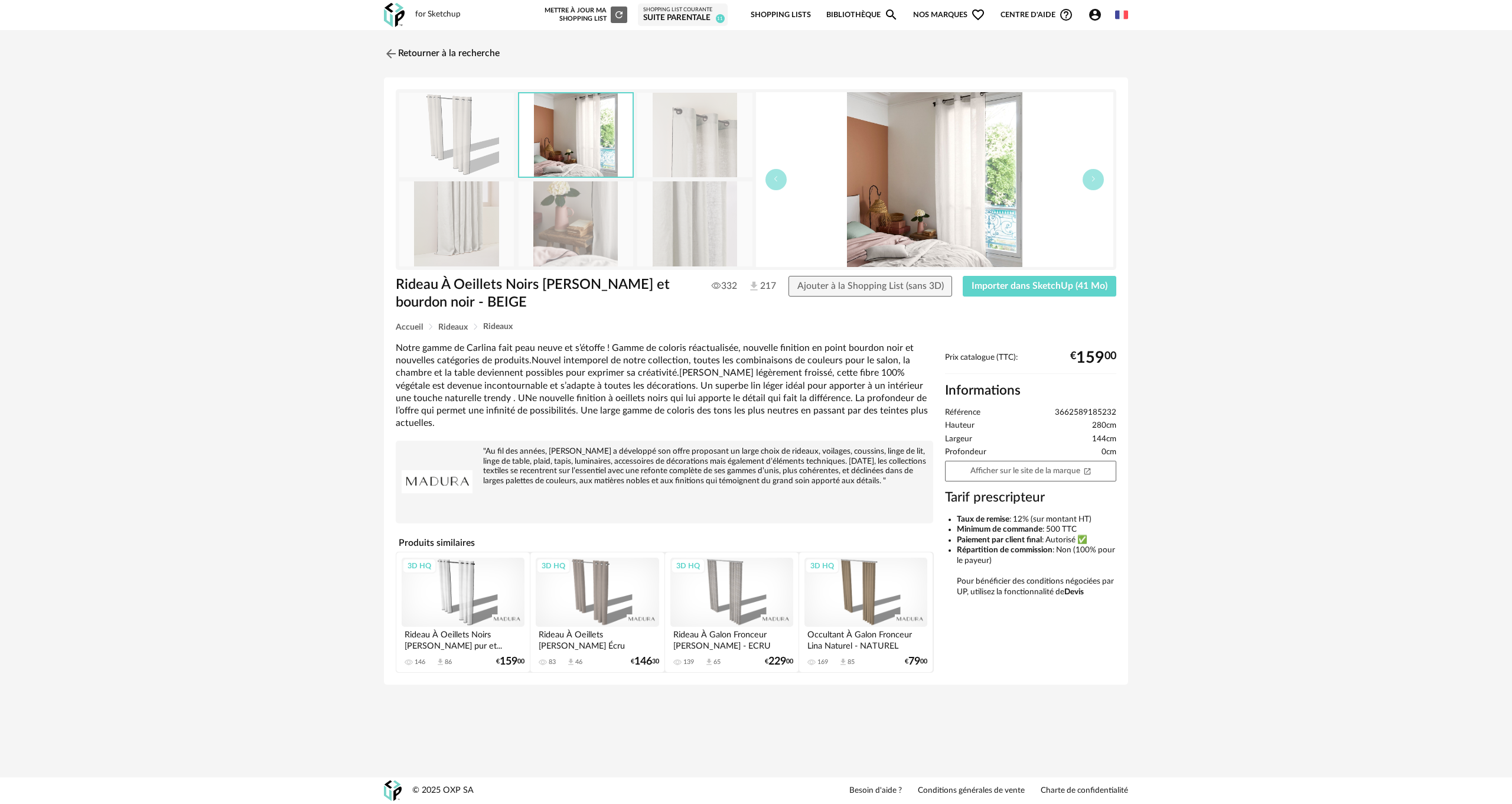
click at [601, 137] on img at bounding box center [576, 135] width 114 height 83
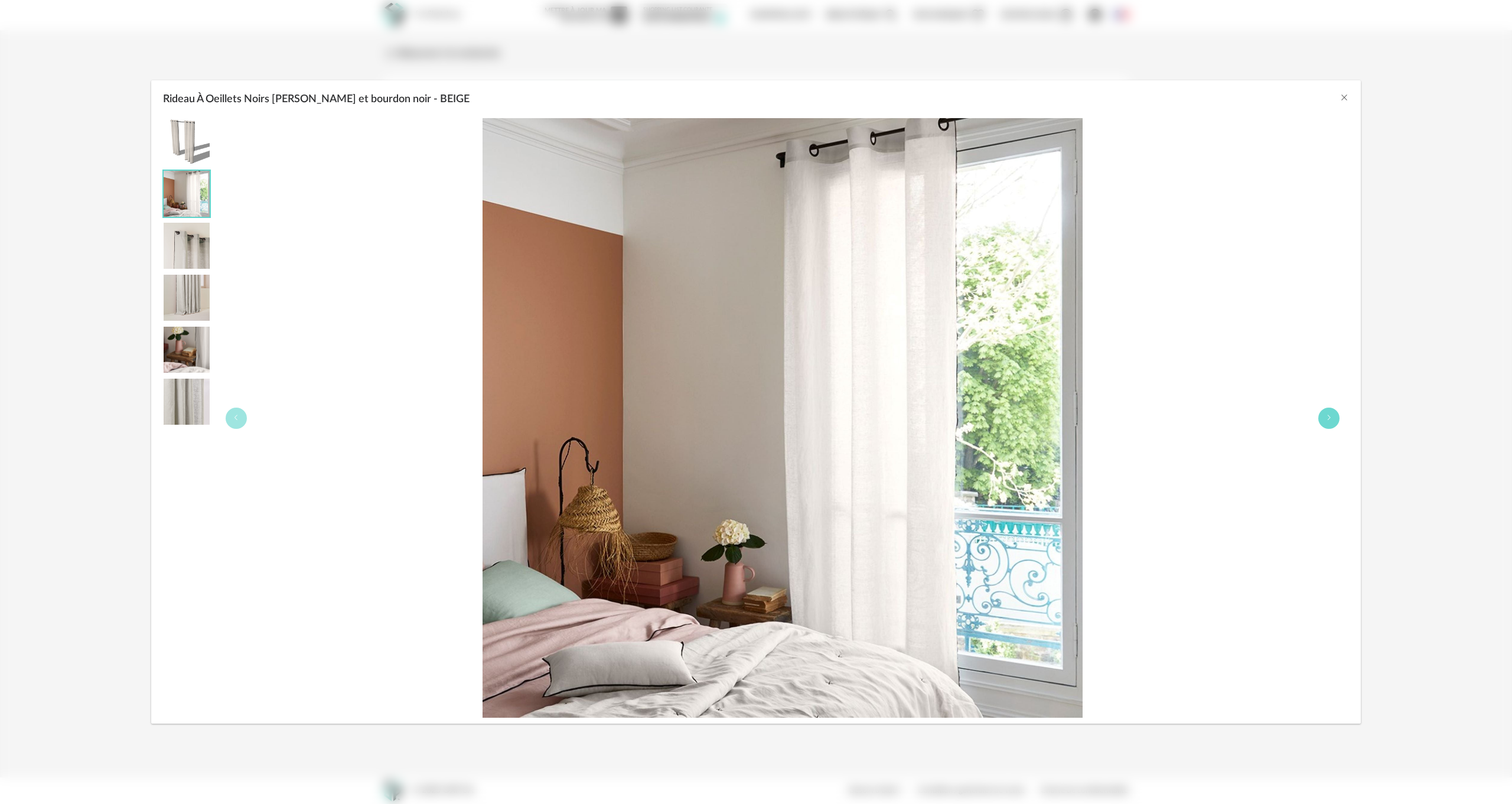
click at [1332, 416] on icon "Rideau À Oeillets Noirs Carlina Calcaire et bourdon noir - BEIGE" at bounding box center [1329, 418] width 7 height 7
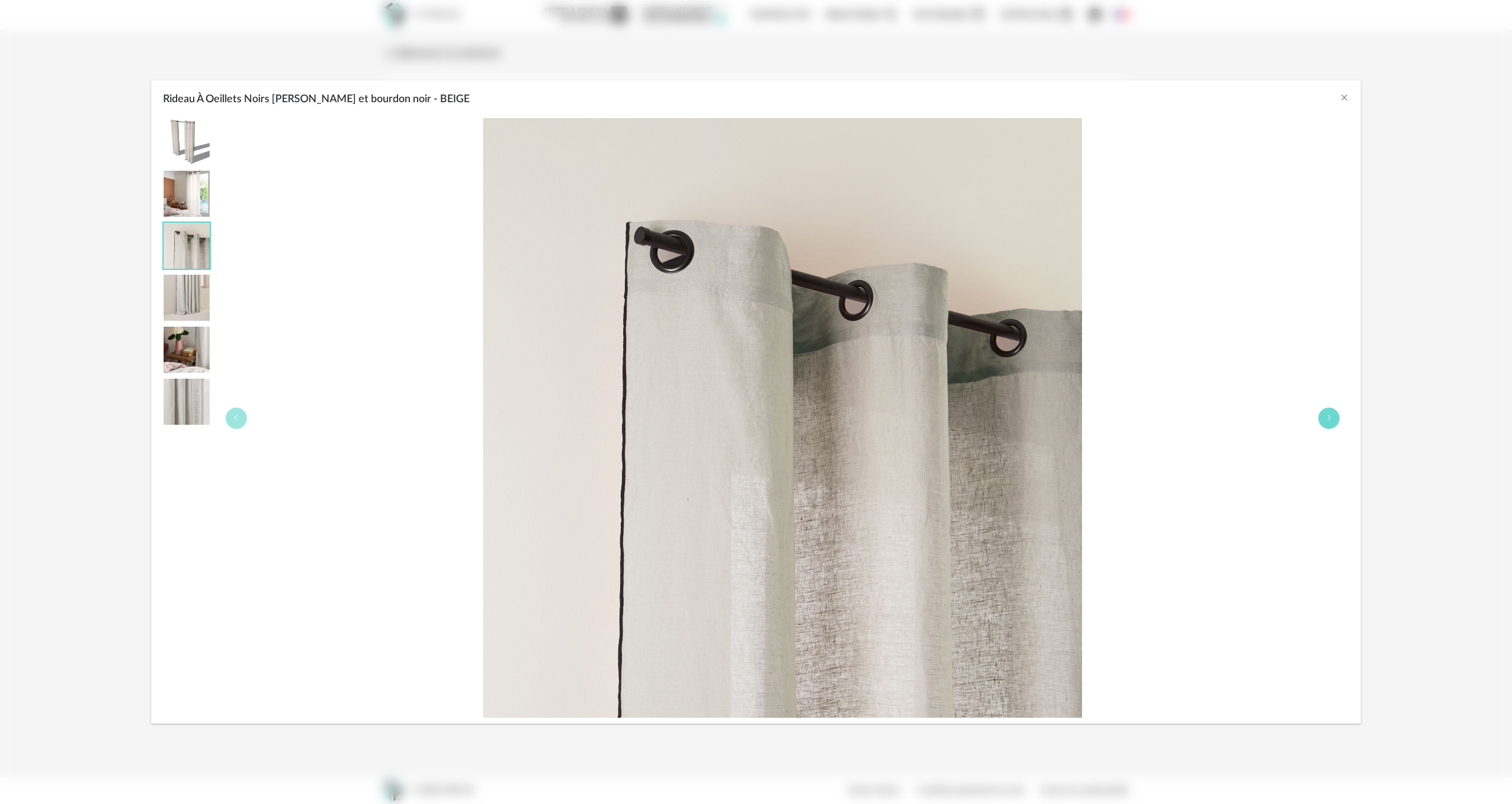
click at [1332, 416] on icon "Rideau À Oeillets Noirs Carlina Calcaire et bourdon noir - BEIGE" at bounding box center [1329, 418] width 7 height 7
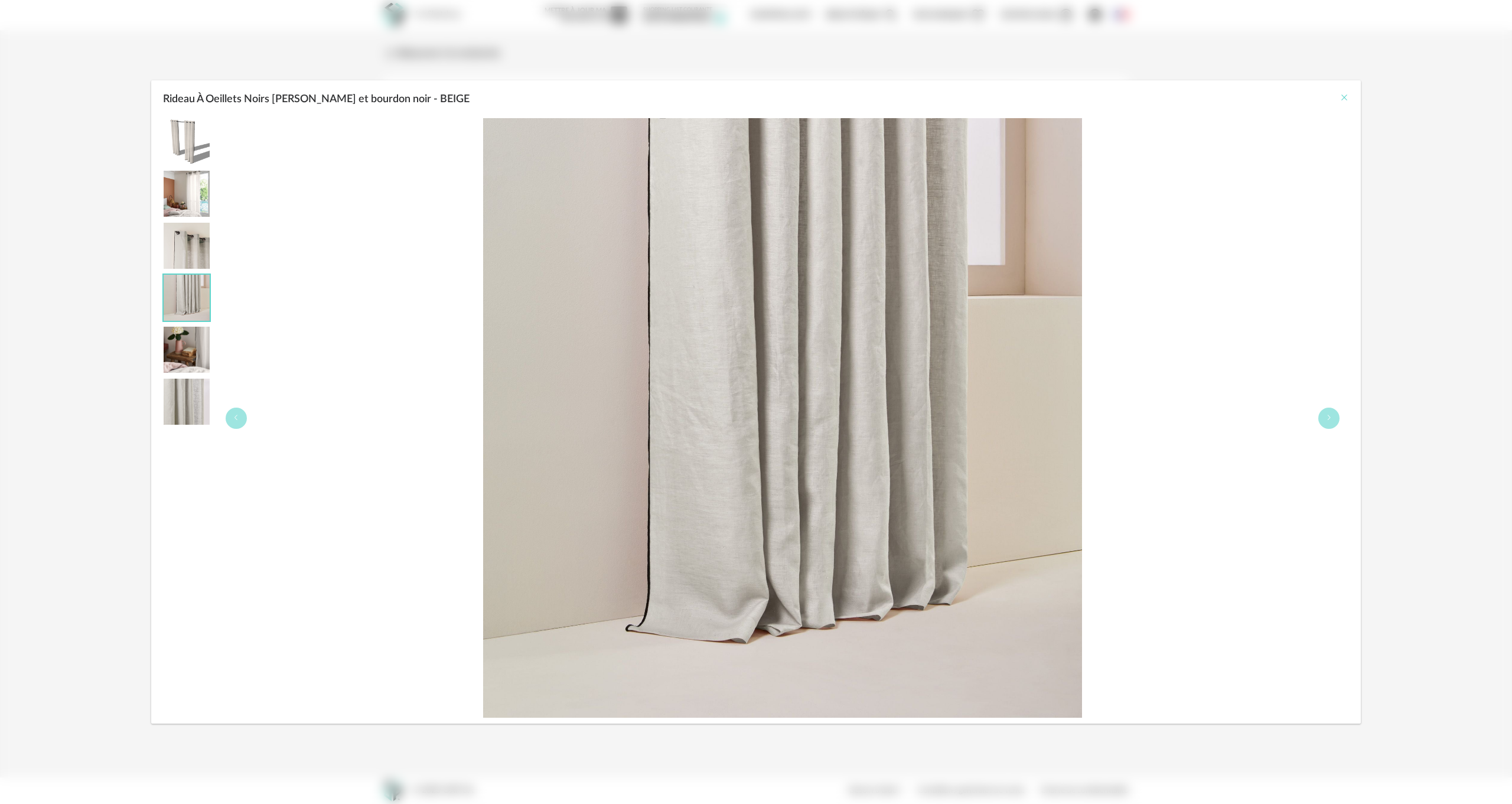
click at [1345, 92] on button "Close" at bounding box center [1345, 98] width 10 height 13
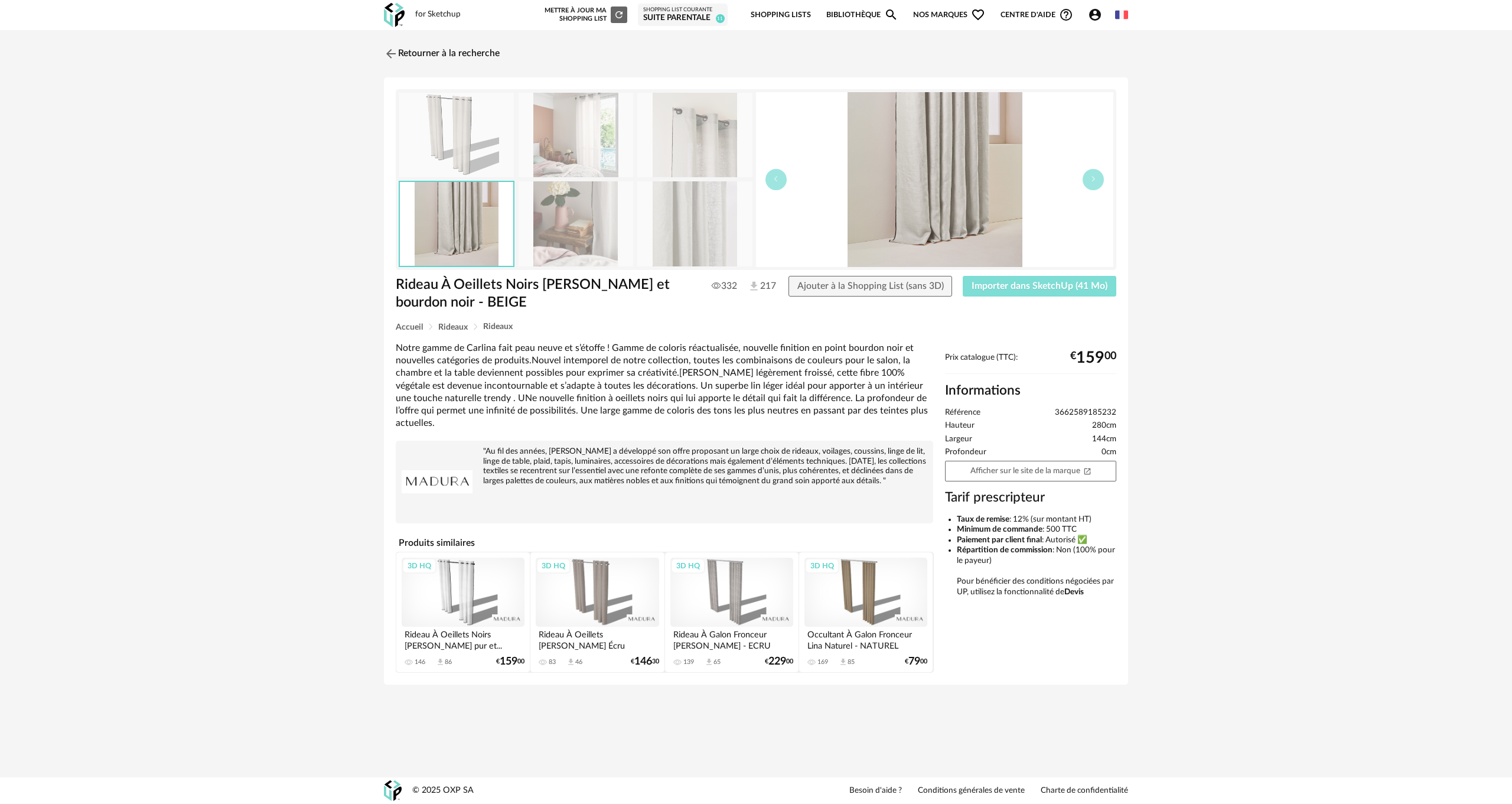
click at [1064, 287] on span "Importer dans SketchUp (41 Mo)" at bounding box center [1039, 286] width 136 height 10
